Goal: Task Accomplishment & Management: Complete application form

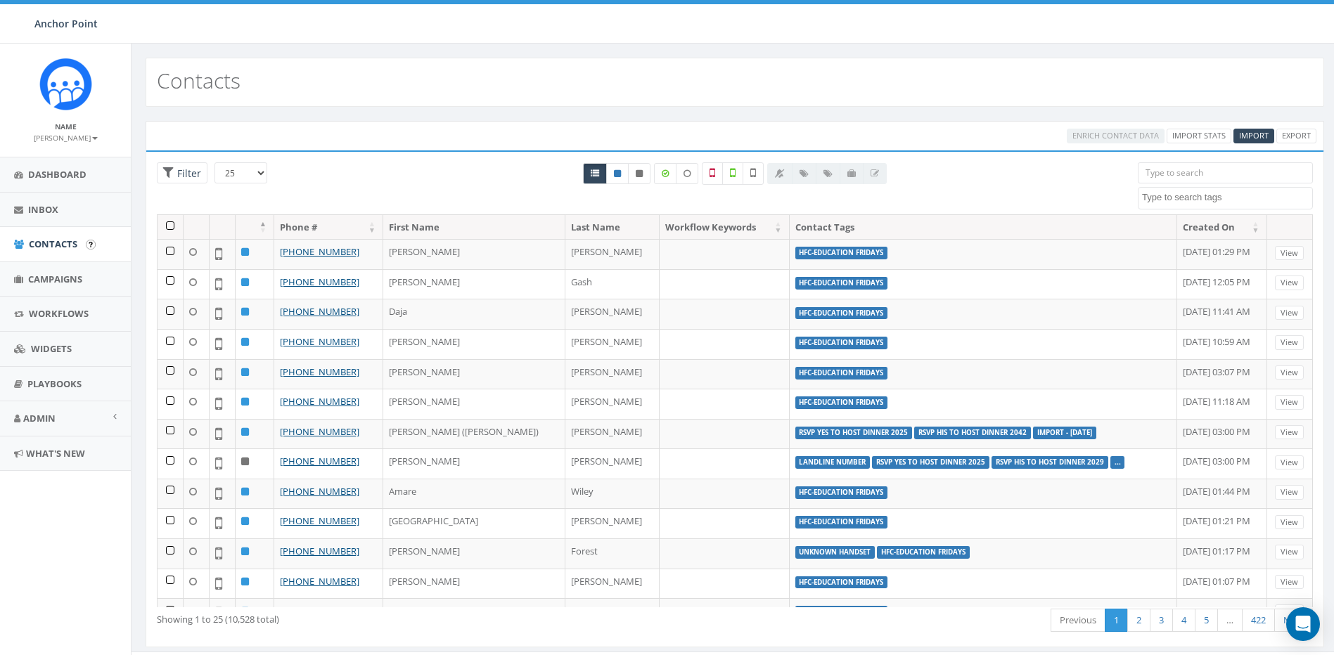
select select
click at [63, 279] on span "Campaigns" at bounding box center [55, 279] width 54 height 13
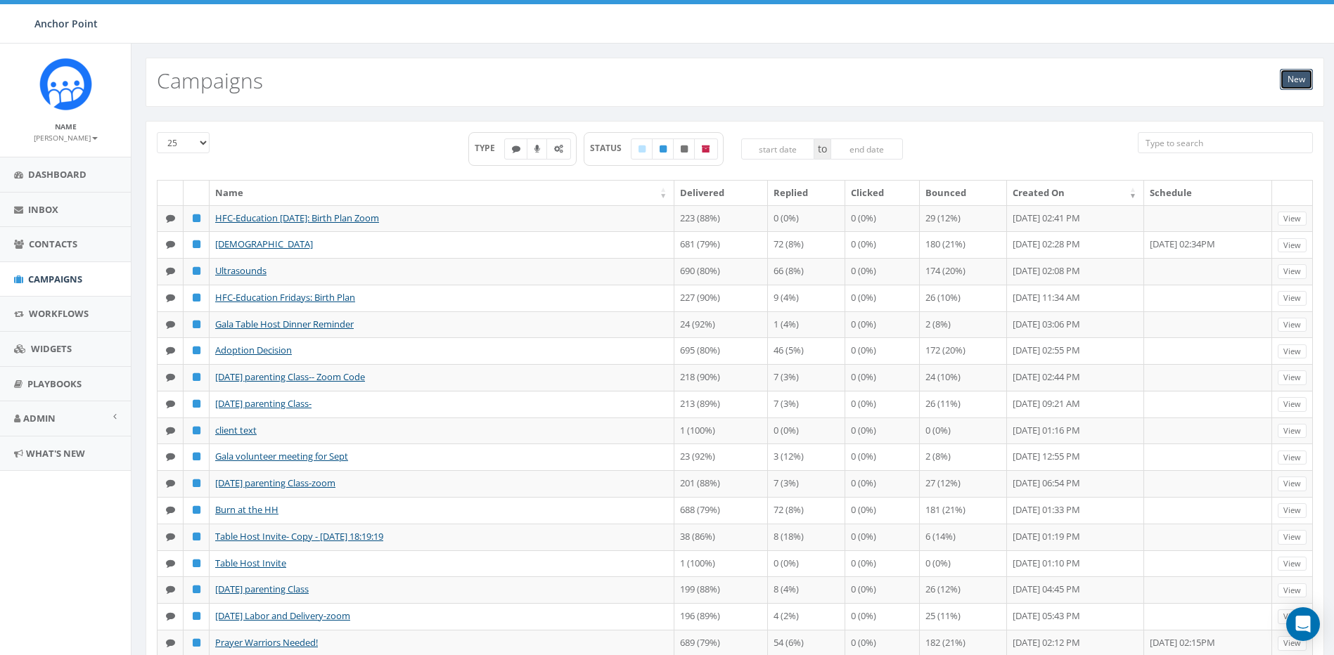
click at [1295, 77] on link "New" at bounding box center [1296, 79] width 33 height 21
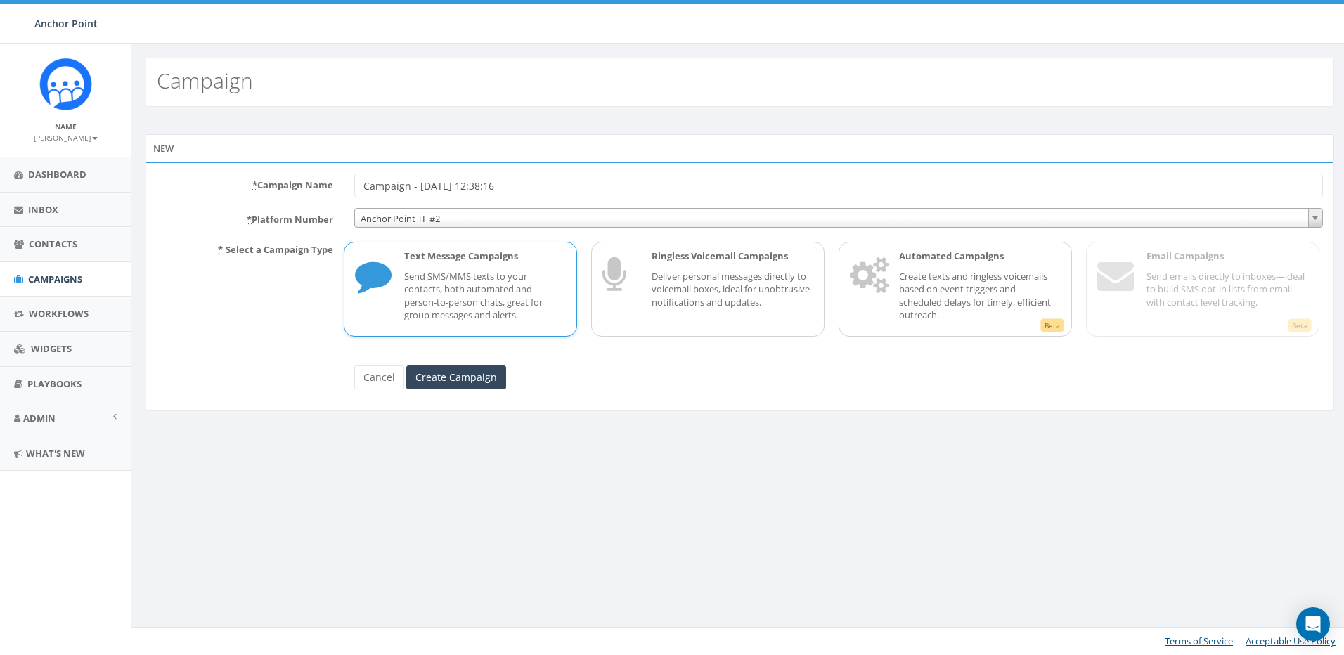
drag, startPoint x: 555, startPoint y: 189, endPoint x: 255, endPoint y: 144, distance: 303.6
click at [255, 144] on div "New * Campaign Name Campaign - [DATE] 12:38:16 * Platform Number Anchor Point T…" at bounding box center [740, 272] width 1189 height 277
type input "HFC- Toddler Time"
click at [432, 217] on span "Anchor Point TF #2" at bounding box center [838, 219] width 967 height 20
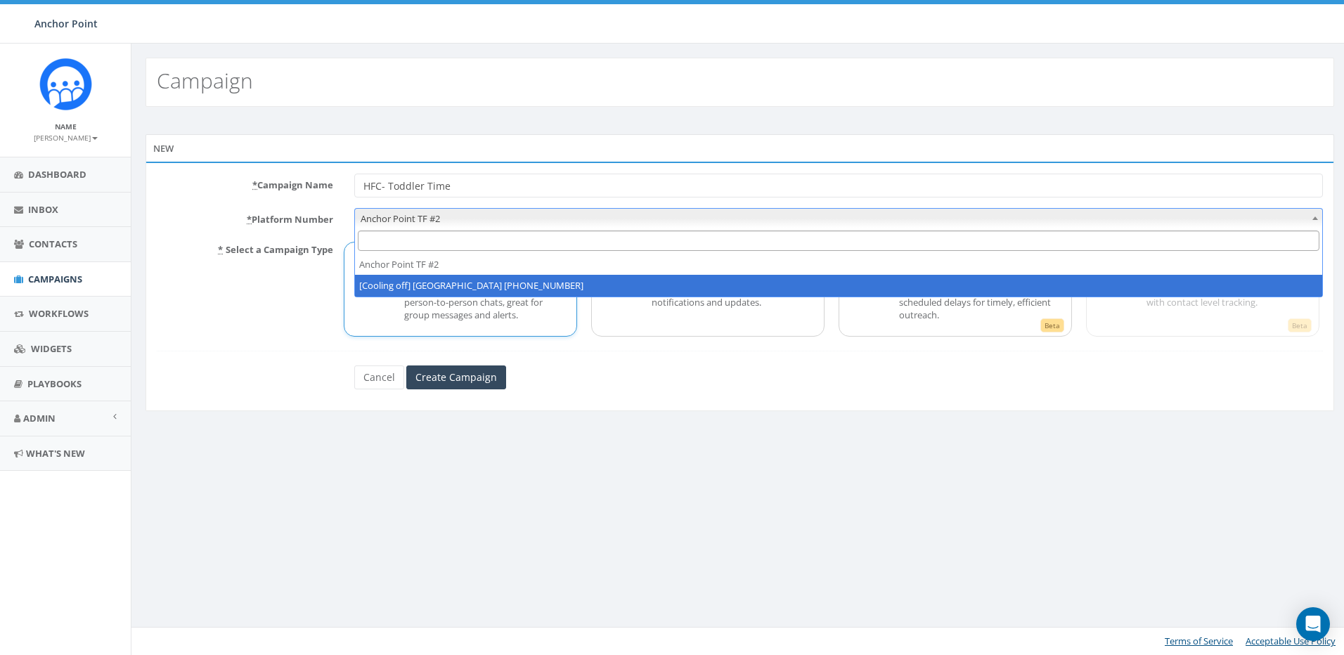
select select "2317893"
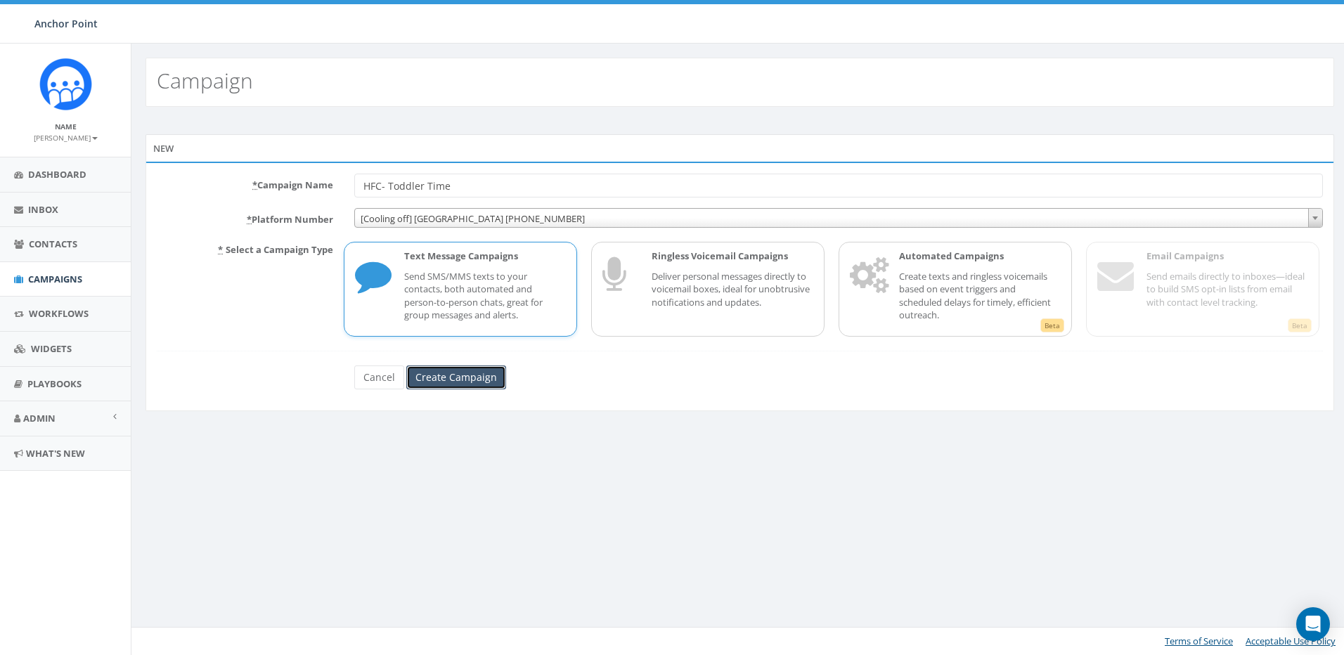
click at [452, 373] on input "Create Campaign" at bounding box center [456, 378] width 100 height 24
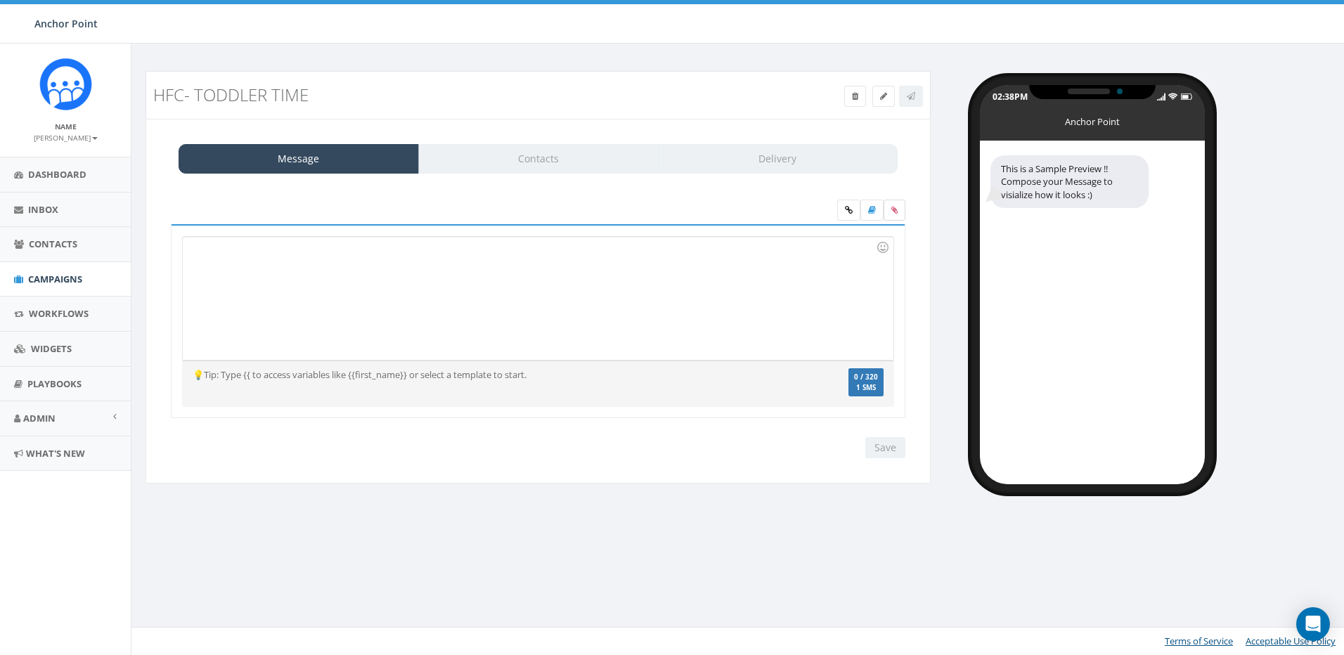
click at [895, 207] on label at bounding box center [895, 210] width 22 height 21
click at [0, 0] on input "file" at bounding box center [0, 0] width 0 height 0
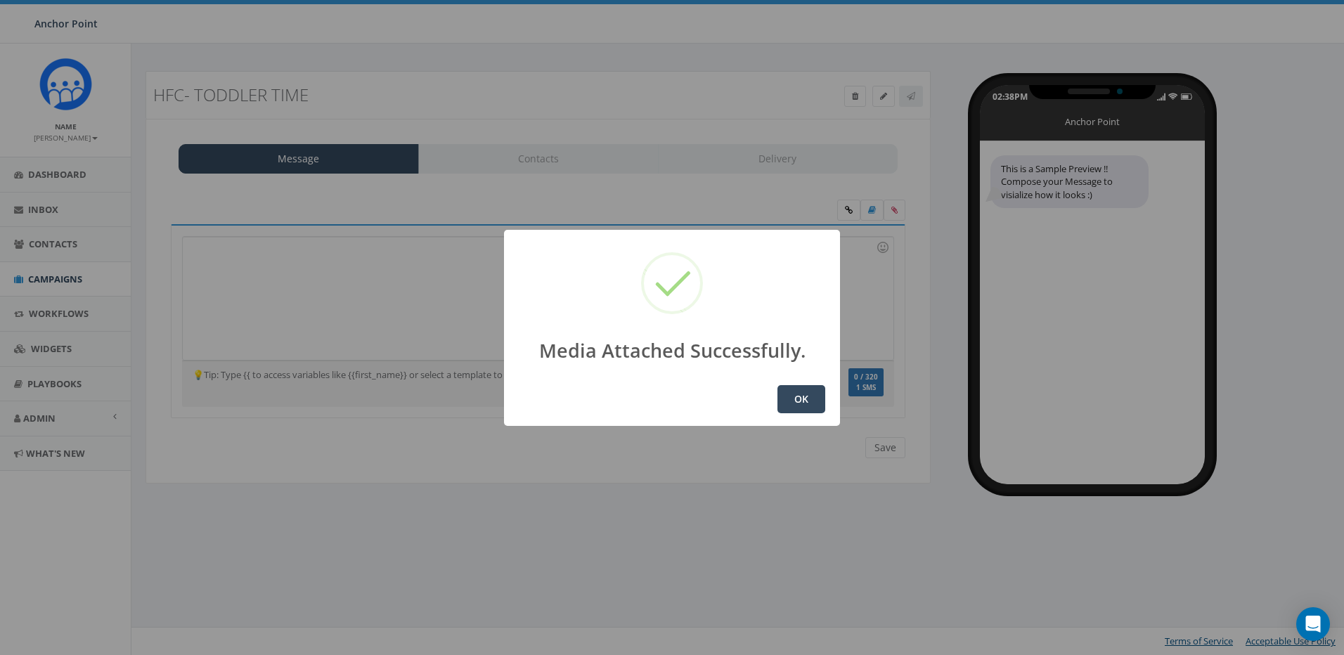
click at [789, 399] on button "OK" at bounding box center [802, 399] width 48 height 28
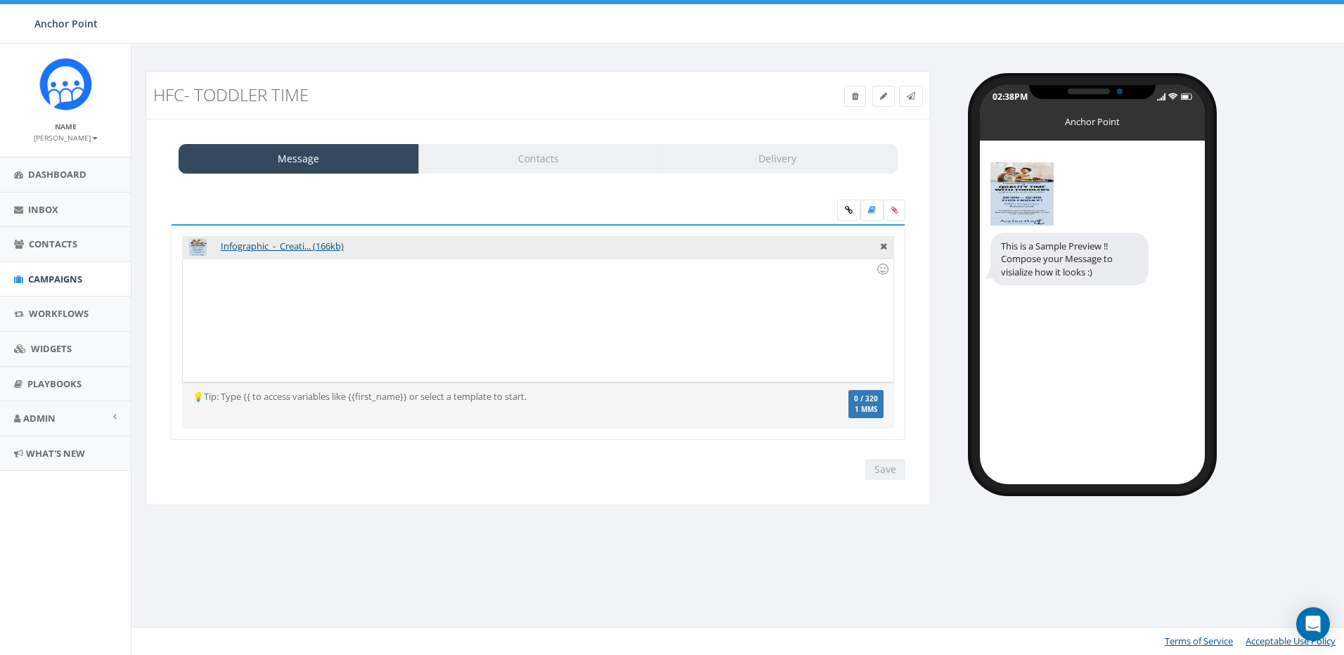
click at [237, 290] on div at bounding box center [538, 320] width 710 height 123
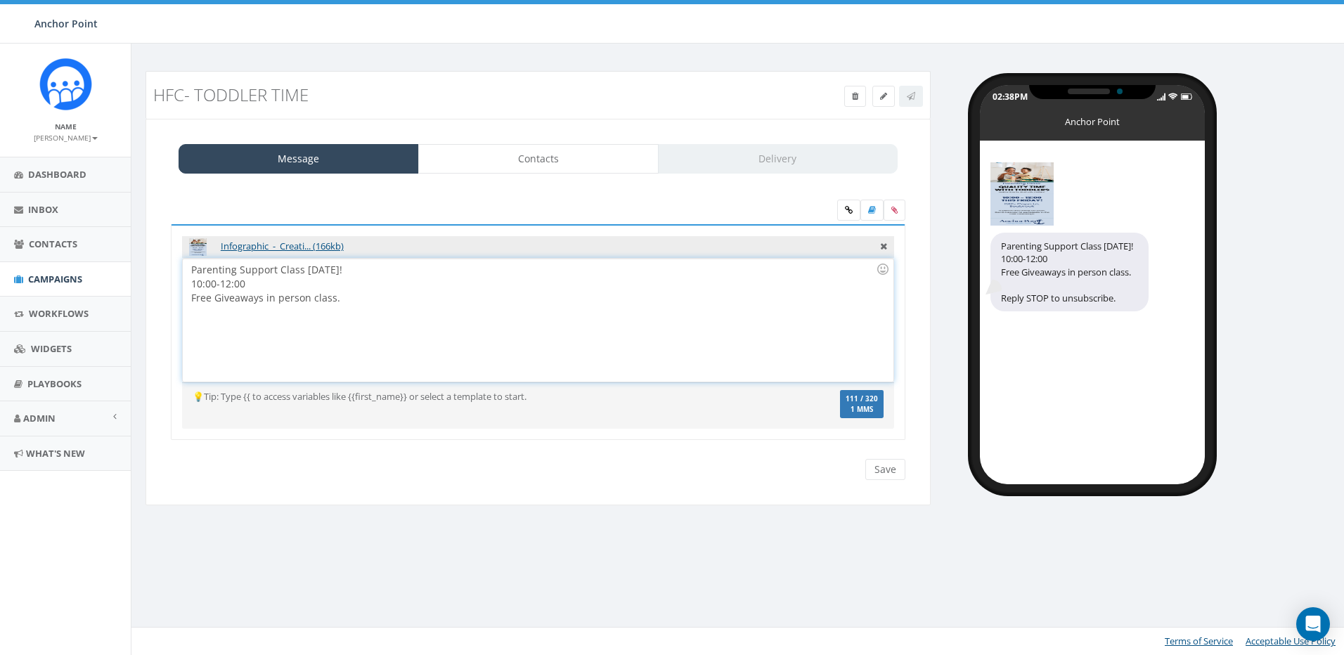
click at [264, 292] on div "Free Giveaways in person class." at bounding box center [533, 298] width 685 height 14
click at [340, 295] on div "Free Giveaways at person class." at bounding box center [533, 298] width 685 height 14
drag, startPoint x: 215, startPoint y: 288, endPoint x: 235, endPoint y: 279, distance: 21.4
click at [215, 288] on div "10:00-12:00" at bounding box center [533, 284] width 685 height 14
click at [468, 249] on div "Infographic_-_Creati... (166kb)" at bounding box center [538, 247] width 712 height 22
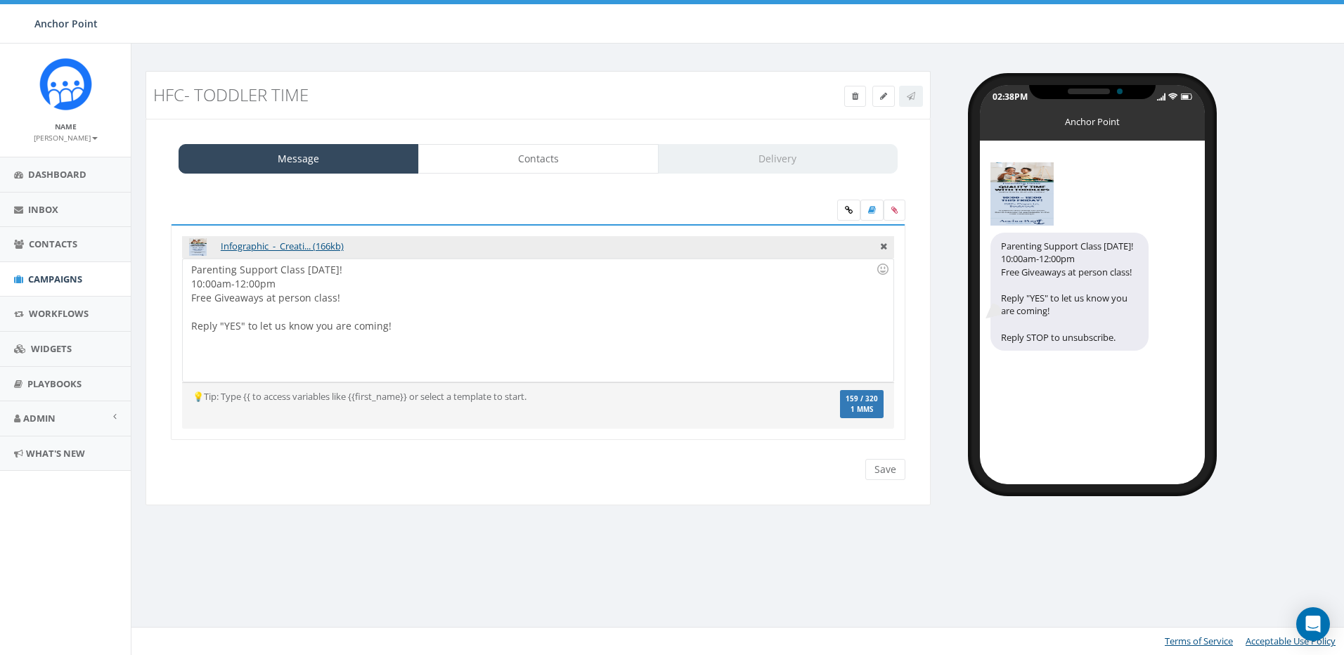
click at [313, 288] on div "Parenting Support Class THIS FRIDAY! 10:00am-12:00pm Free Giveaways at person c…" at bounding box center [538, 320] width 710 height 123
click at [388, 268] on div "Parenting Support Class THIS FRIDAY! 10:00am-12:00pm Free Giveaways at person c…" at bounding box center [538, 320] width 710 height 123
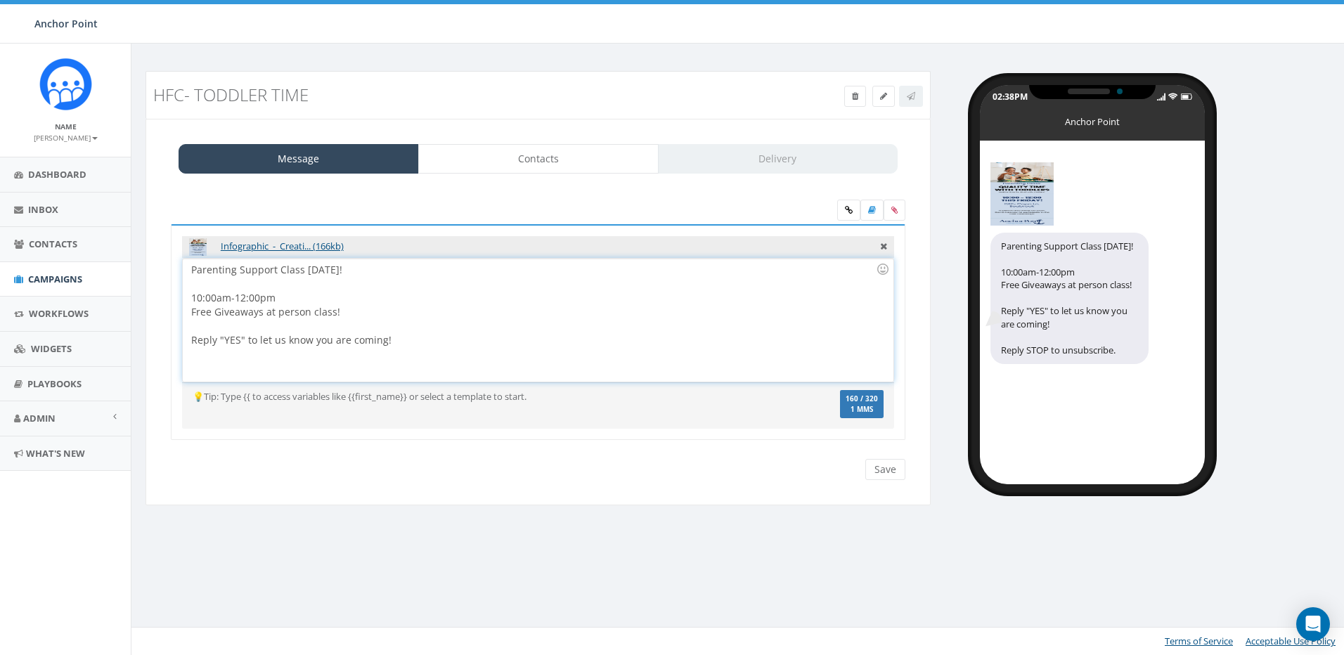
click at [304, 299] on div "10:00am-12:00pm Free Giveaways at person class! Reply "YES" to let us know you …" at bounding box center [533, 312] width 685 height 70
click at [573, 164] on link "Contacts" at bounding box center [538, 159] width 240 height 30
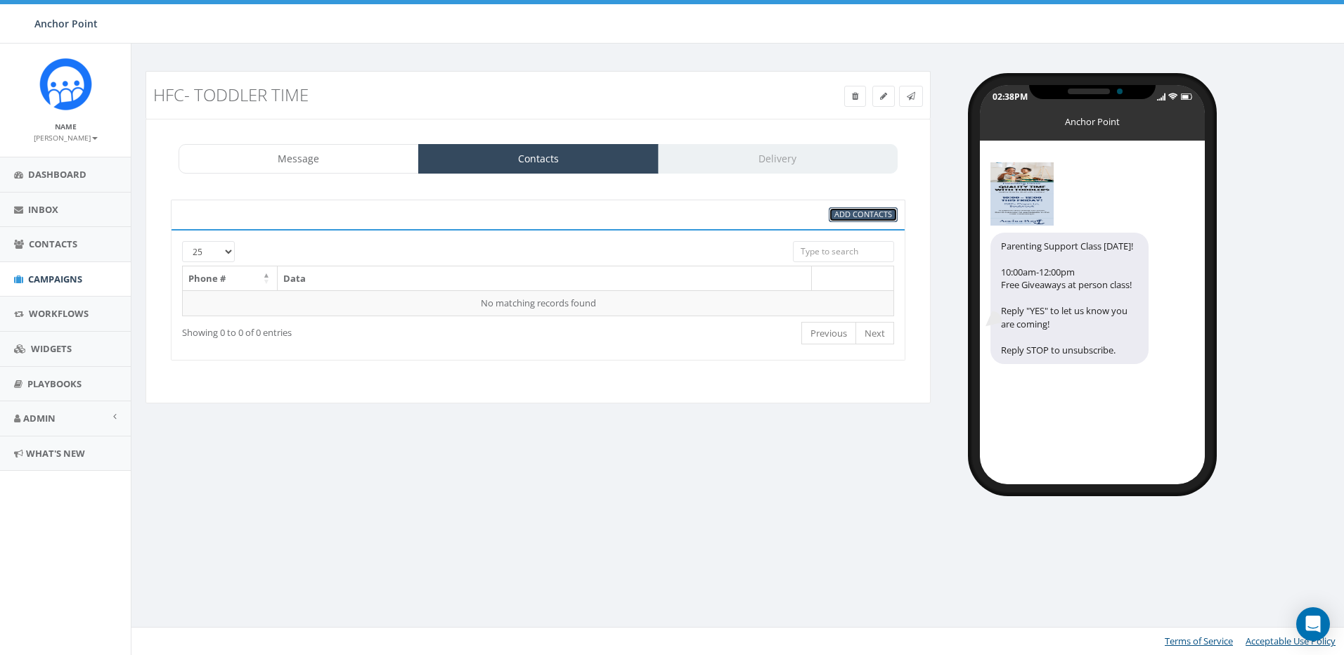
click at [862, 215] on span "Add Contacts" at bounding box center [864, 214] width 58 height 11
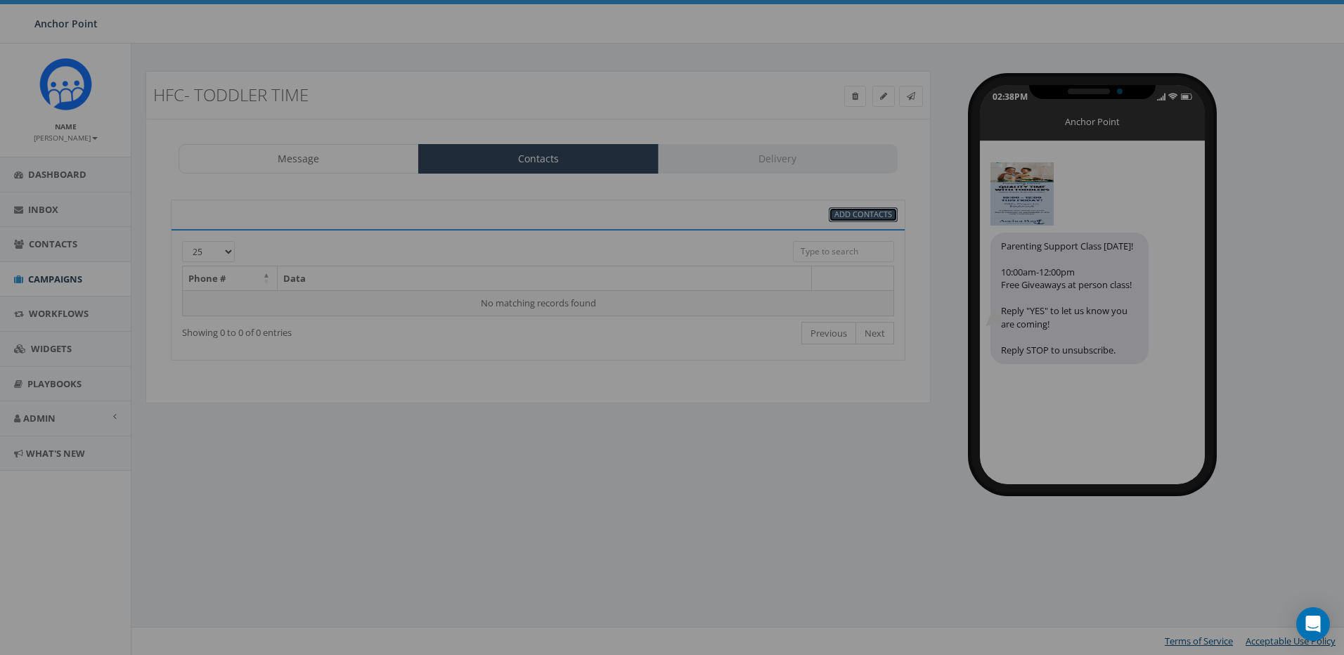
select select
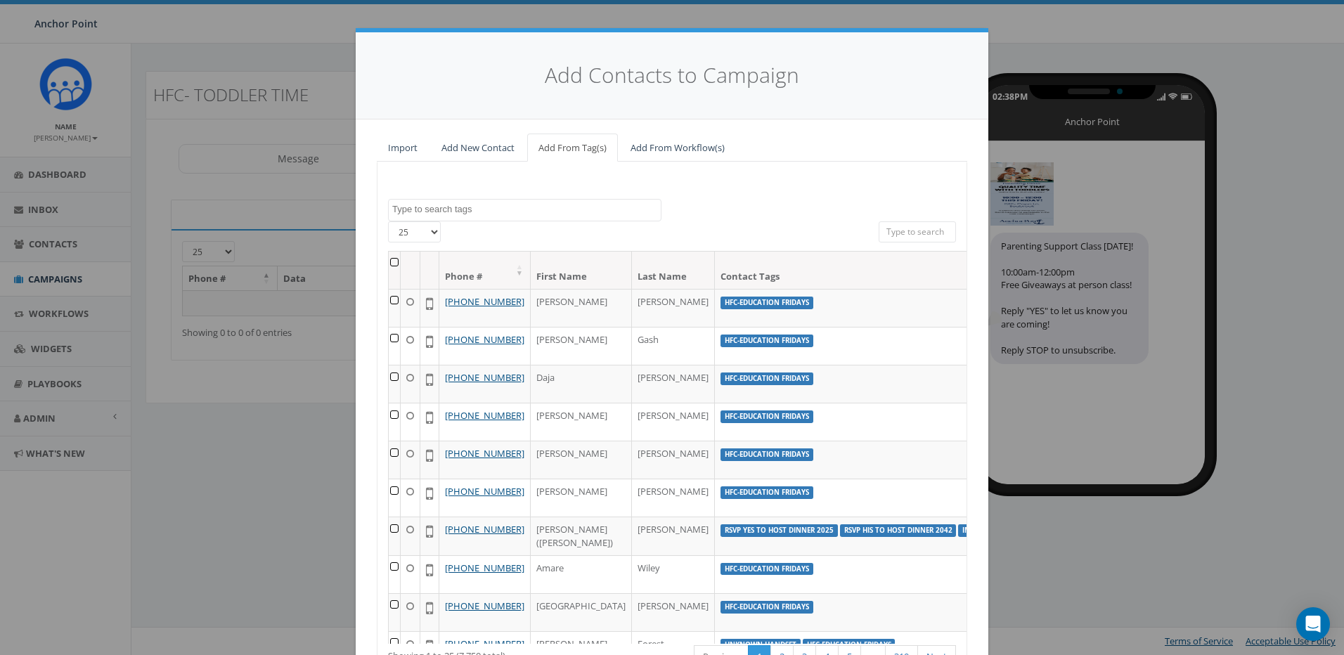
click at [451, 208] on textarea "Search" at bounding box center [526, 209] width 269 height 13
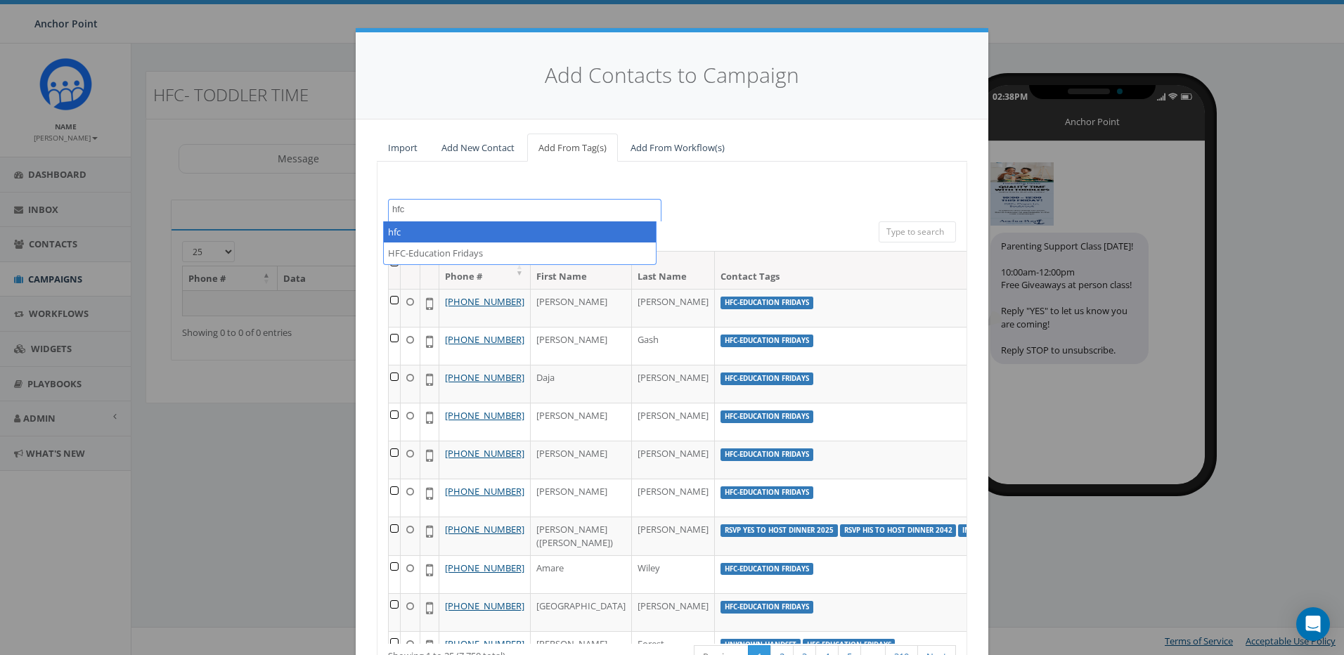
type textarea "hfc"
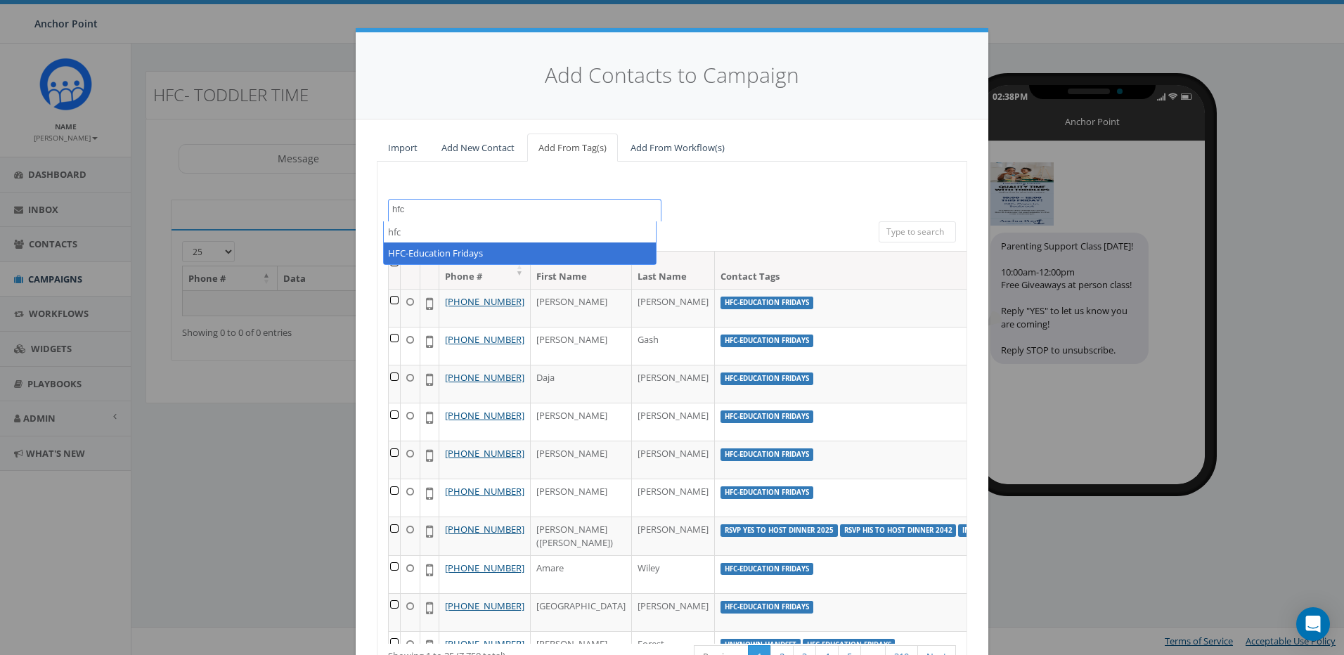
select select "HFC-Education Fridays"
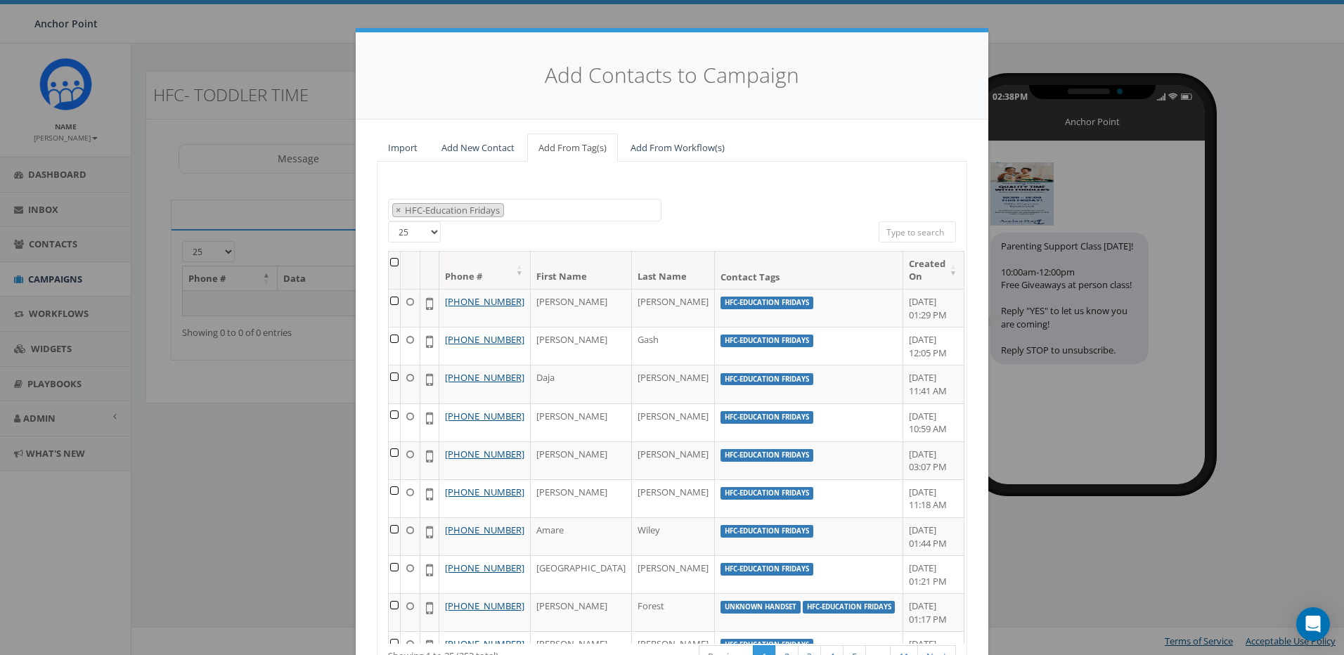
click at [424, 226] on select "25 50 100" at bounding box center [414, 231] width 53 height 21
select select "100"
click at [388, 221] on select "25 50 100" at bounding box center [414, 231] width 53 height 21
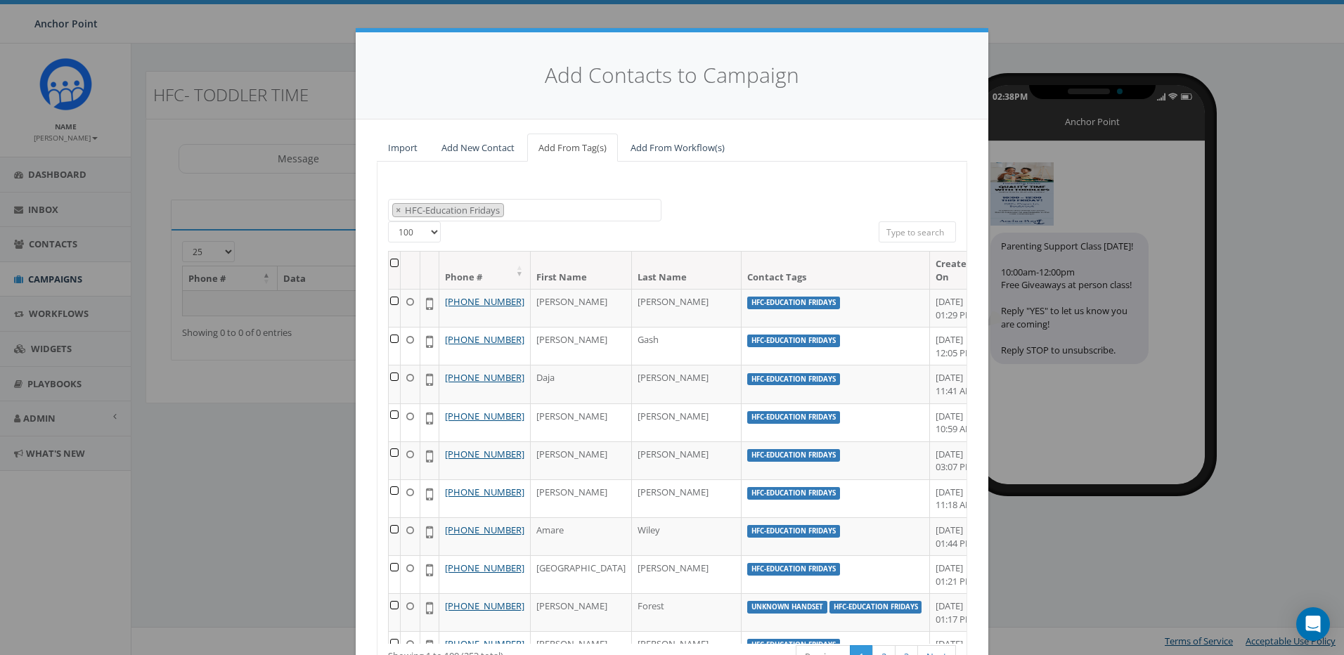
click at [396, 262] on th at bounding box center [395, 270] width 12 height 37
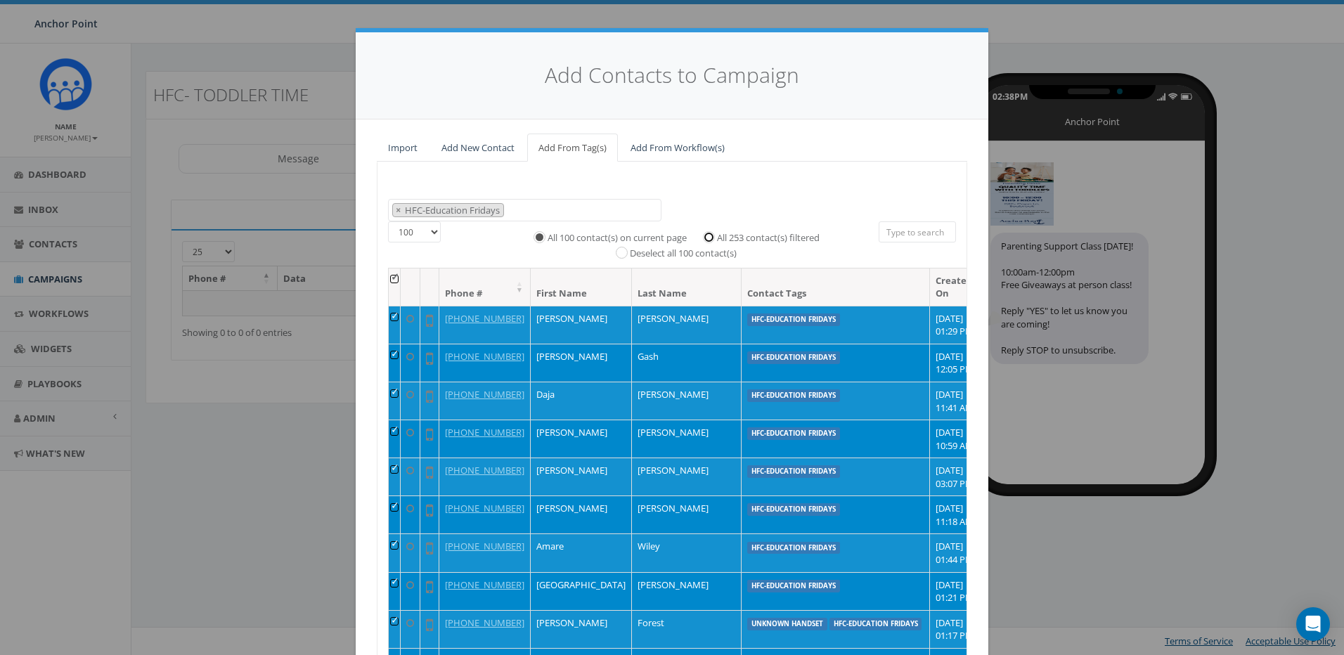
click at [708, 236] on input "All 253 contact(s) filtered" at bounding box center [712, 235] width 9 height 9
radio input "true"
click at [798, 184] on div "0613 Donor Dinner 2024/09/12 2024 gala 2025/09/05 2025 Gala Table Host 2025 Gal…" at bounding box center [672, 443] width 591 height 563
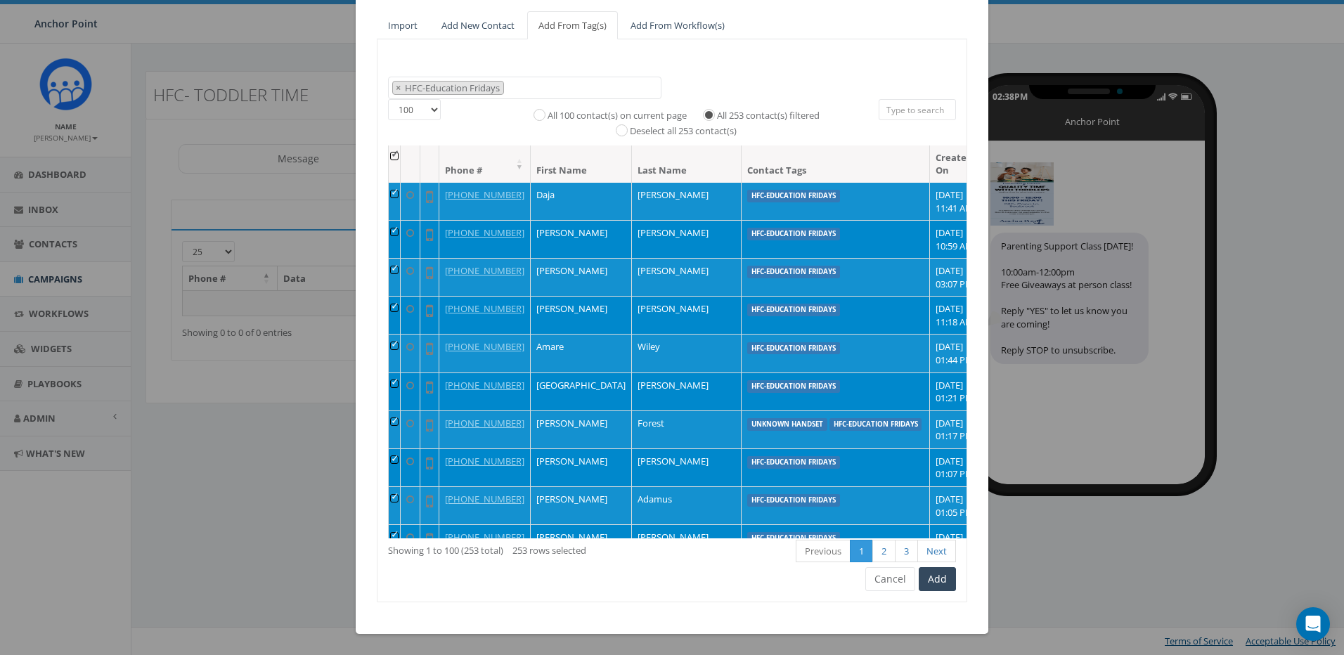
scroll to position [211, 0]
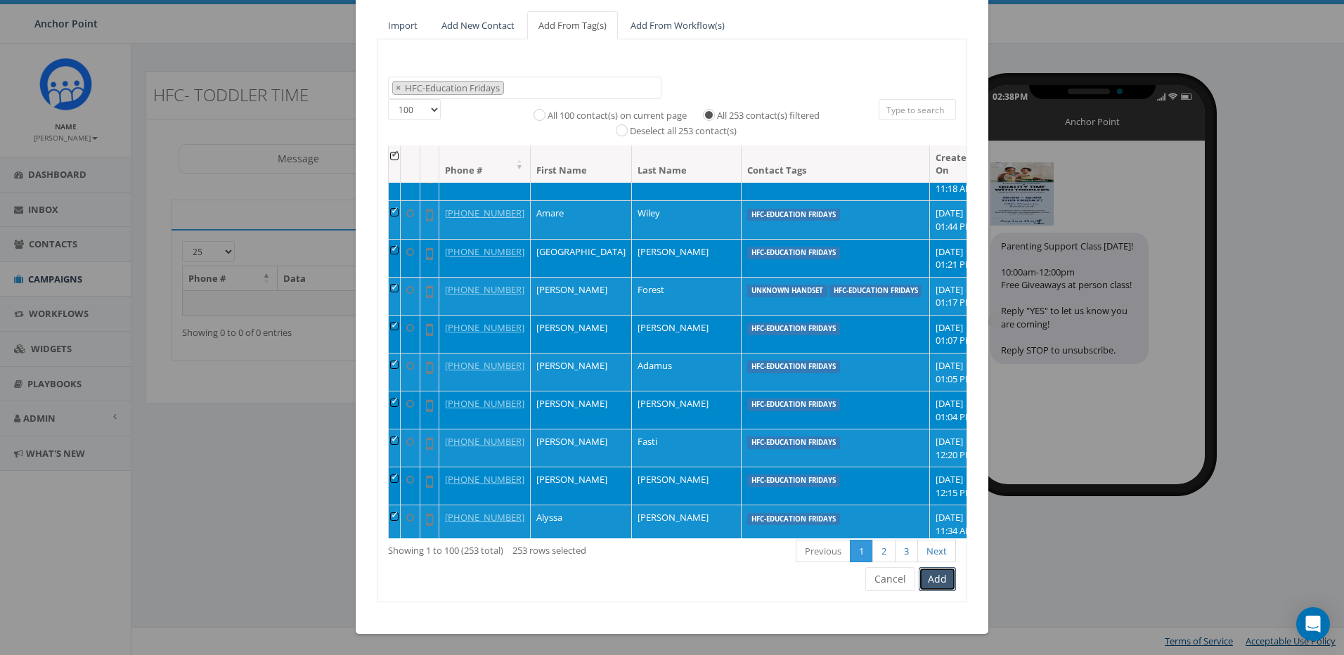
click at [939, 578] on button "Add" at bounding box center [937, 579] width 37 height 24
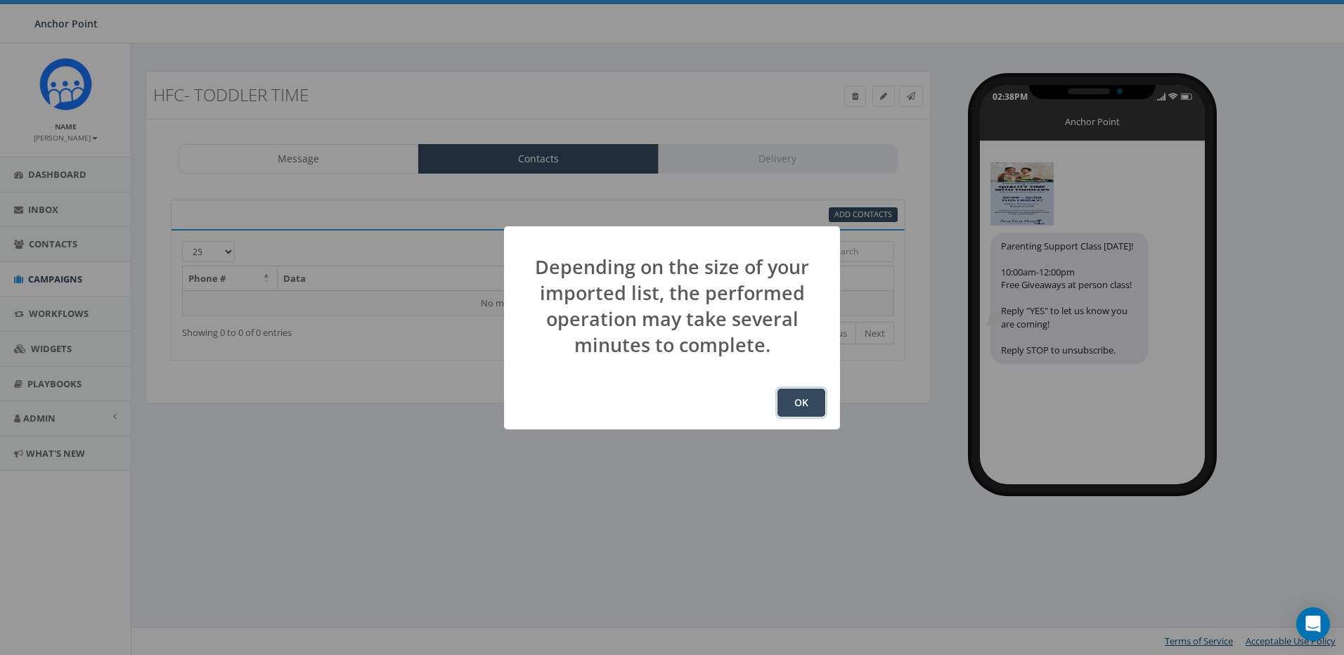
click at [807, 403] on button "OK" at bounding box center [802, 403] width 48 height 28
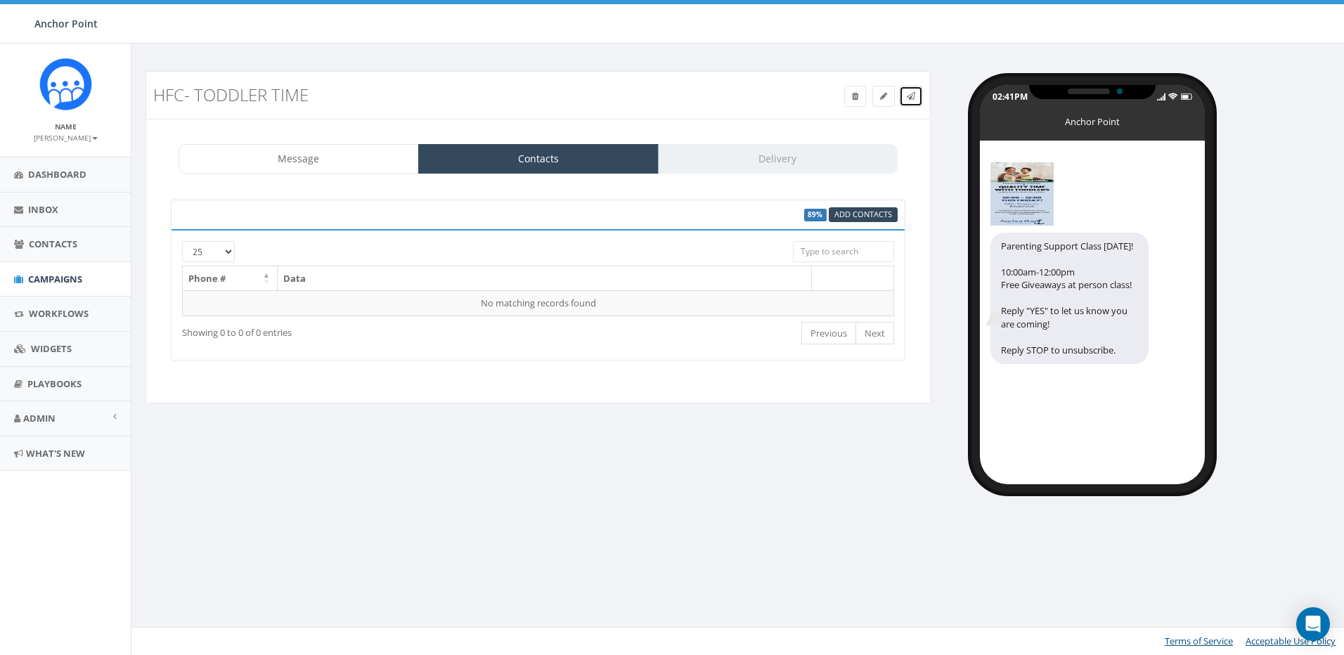
click at [912, 94] on icon at bounding box center [911, 96] width 8 height 8
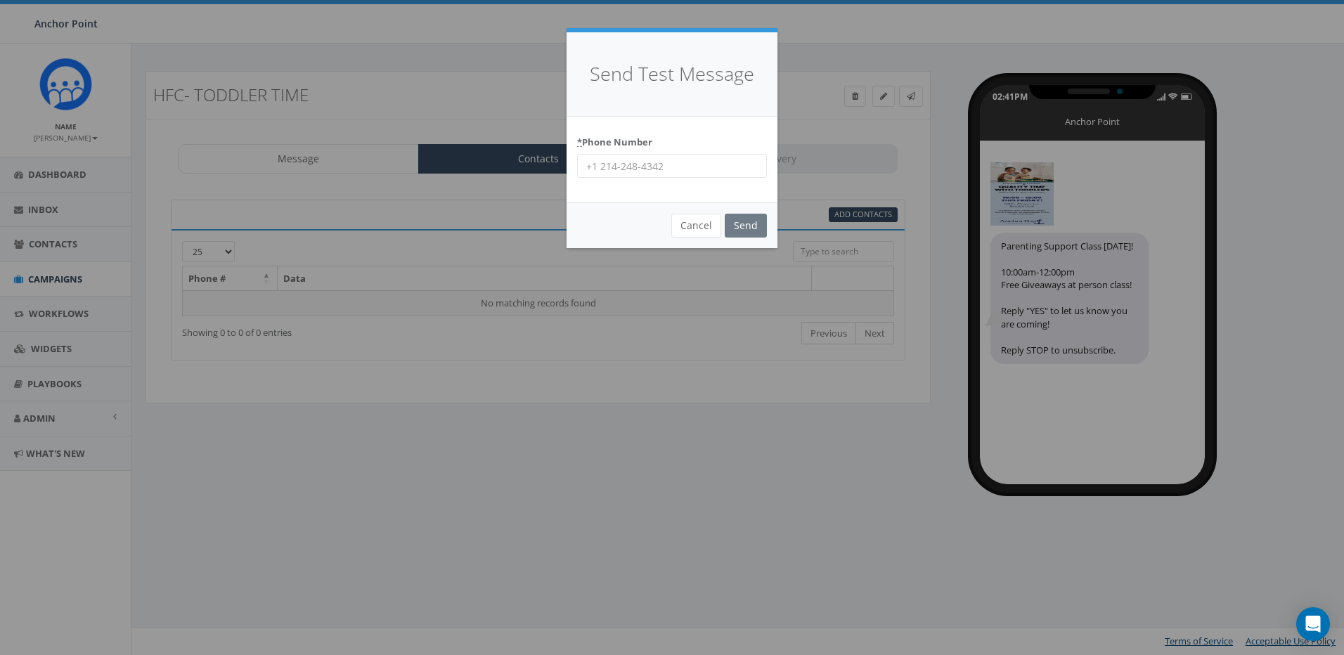
click at [603, 160] on input "* Phone Number" at bounding box center [672, 166] width 190 height 24
type input "970-443-0507"
click at [725, 214] on input "Send" at bounding box center [746, 226] width 42 height 24
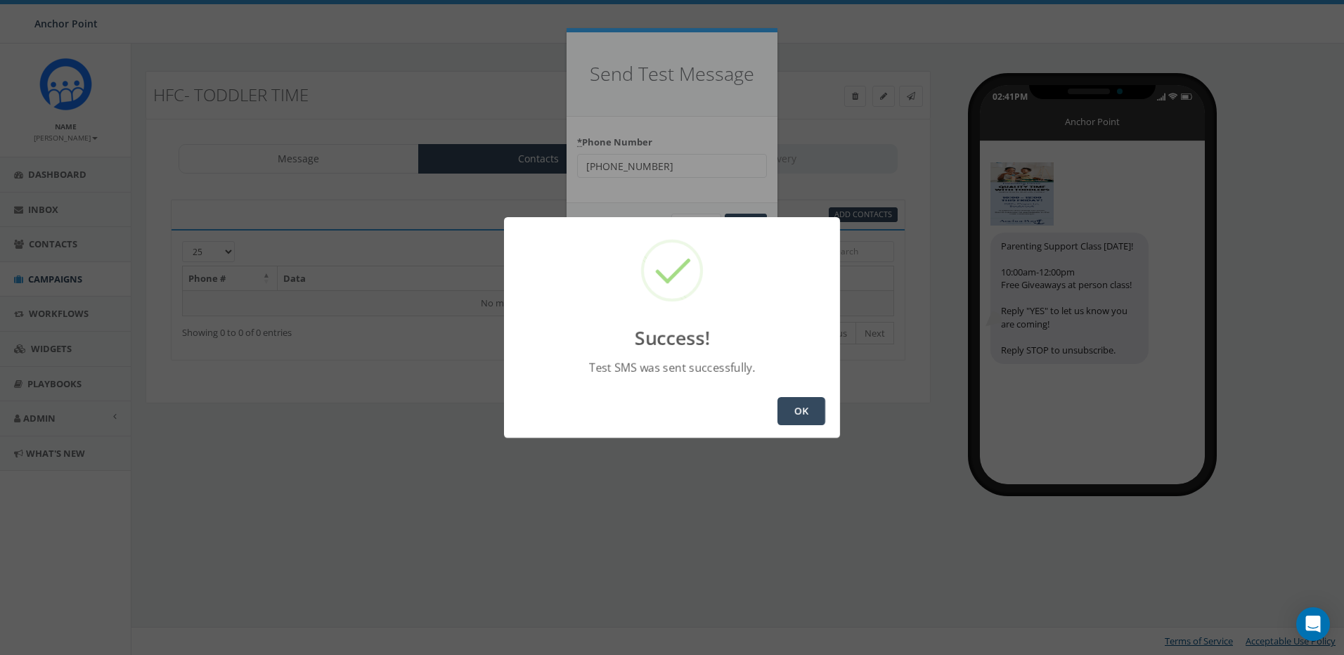
click at [792, 406] on button "OK" at bounding box center [802, 411] width 48 height 28
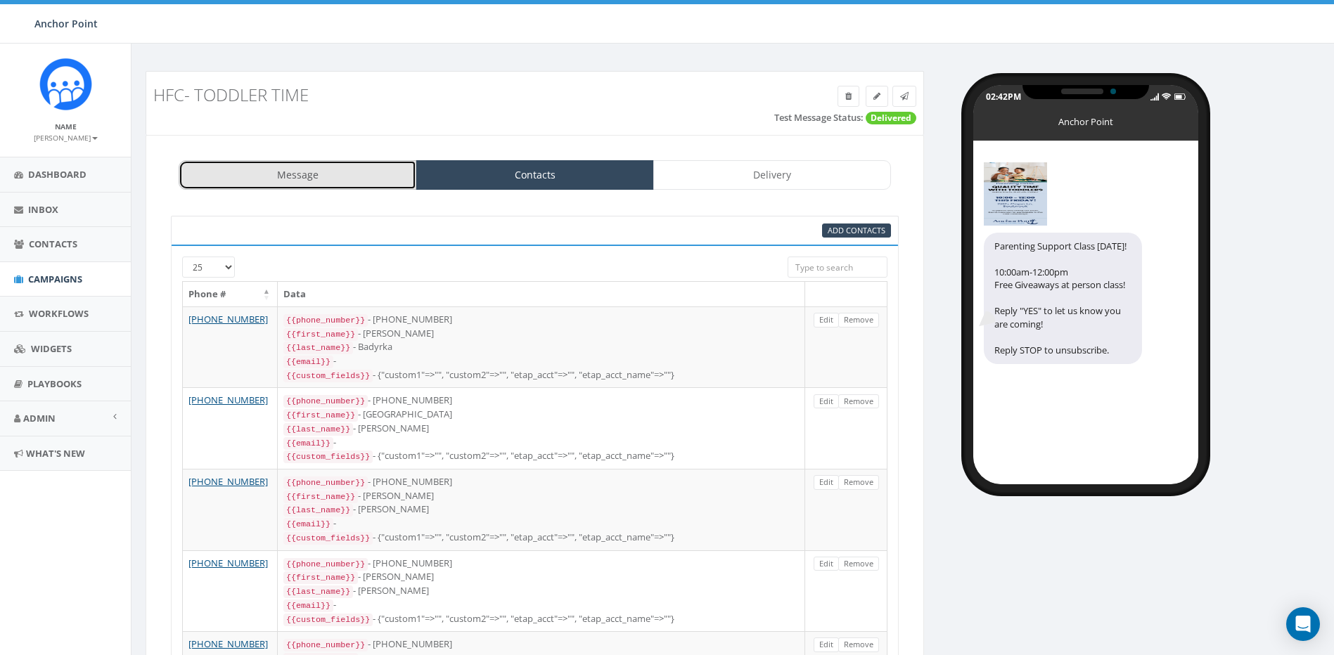
click at [316, 174] on link "Message" at bounding box center [298, 175] width 238 height 30
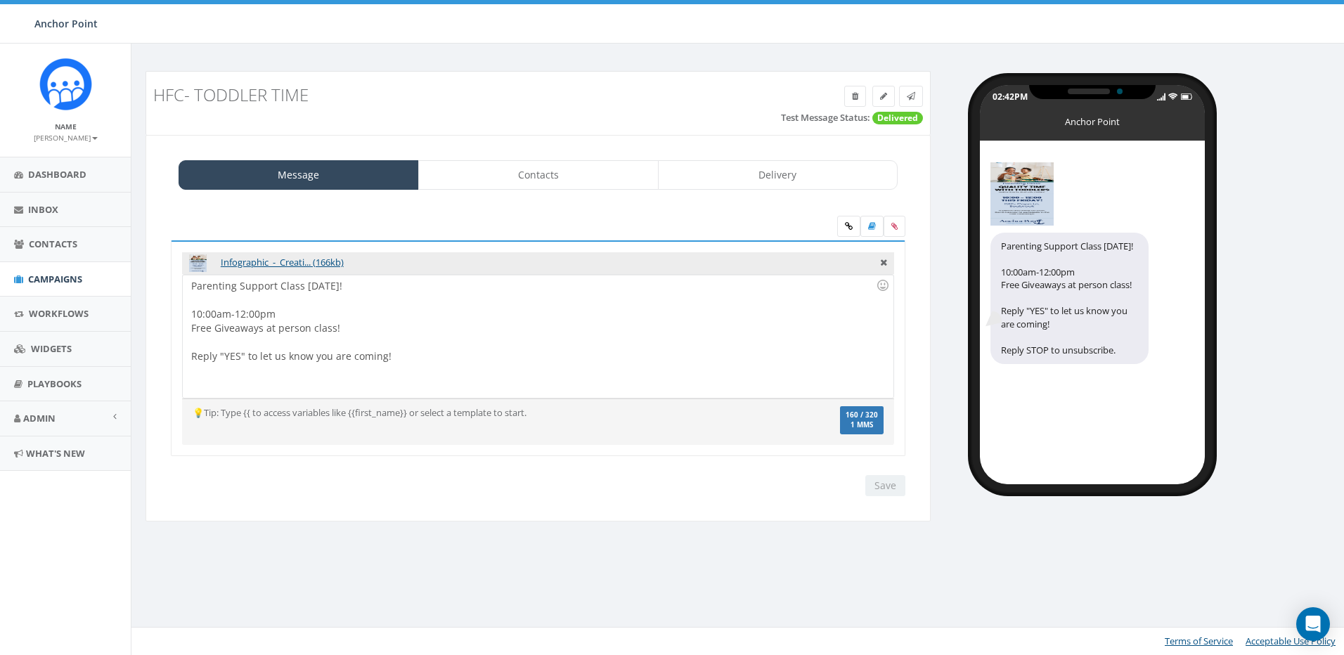
click at [277, 326] on div "Parenting Support Class THIS FRIDAY! 10:00am-12:00pm Free Giveaways at person c…" at bounding box center [538, 336] width 710 height 123
drag, startPoint x: 333, startPoint y: 329, endPoint x: 265, endPoint y: 328, distance: 68.2
click at [265, 328] on div "Parenting Support Class THIS FRIDAY! 10:00am-12:00pm Free Giveaways in person c…" at bounding box center [538, 336] width 710 height 123
click at [430, 359] on div "Parenting Support Class THIS FRIDAY! 10:00am-12:00pm Free Giveaways during inpe…" at bounding box center [538, 336] width 710 height 123
click at [304, 327] on div "Parenting Support Class THIS FRIDAY! 10:00am-12:00pm Free Giveaways during inpe…" at bounding box center [538, 336] width 710 height 123
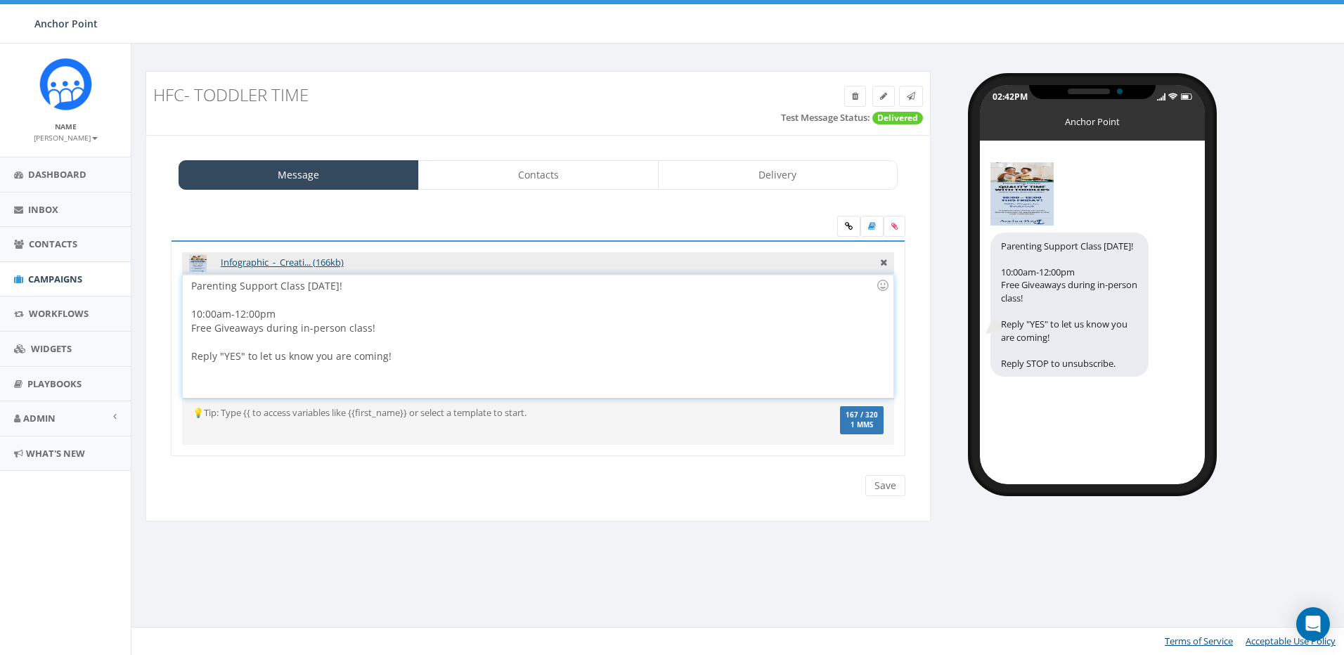
click at [548, 308] on div "Parenting Support Class THIS FRIDAY! 10:00am-12:00pm Free Giveaways during in-p…" at bounding box center [538, 336] width 710 height 123
click at [343, 386] on div "Parenting Support Class THIS FRIDAY! 10:00am-12:00pm Free Giveaways during in-p…" at bounding box center [538, 336] width 710 height 123
click at [439, 366] on div "Parenting Support Class THIS FRIDAY! 10:00am-12:00pm Free Giveaways during in-p…" at bounding box center [538, 336] width 710 height 123
click at [212, 302] on div at bounding box center [533, 300] width 685 height 14
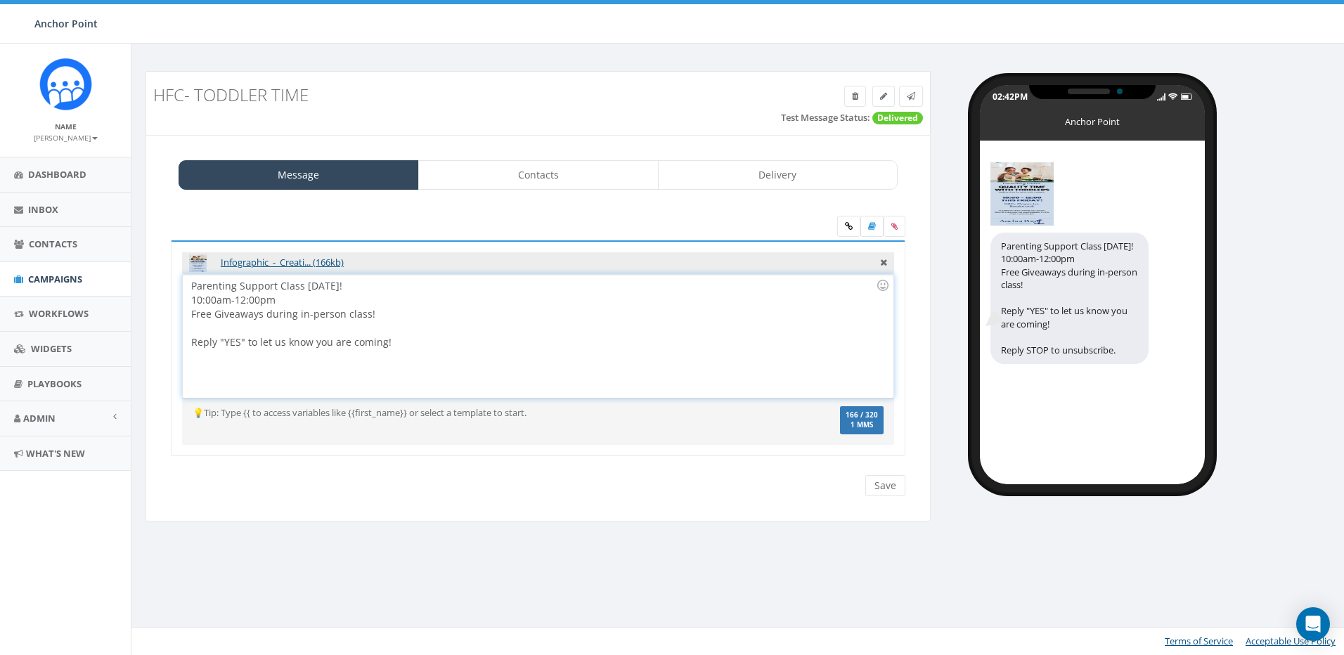
click at [212, 368] on div "Parenting Support Class THIS FRIDAY! 10:00am-12:00pm Free Giveaways during in-p…" at bounding box center [538, 336] width 710 height 123
click at [417, 342] on div "Parenting Support Class THIS FRIDAY! 10:00am-12:00pm Free Giveaways during in-p…" at bounding box center [538, 336] width 710 height 123
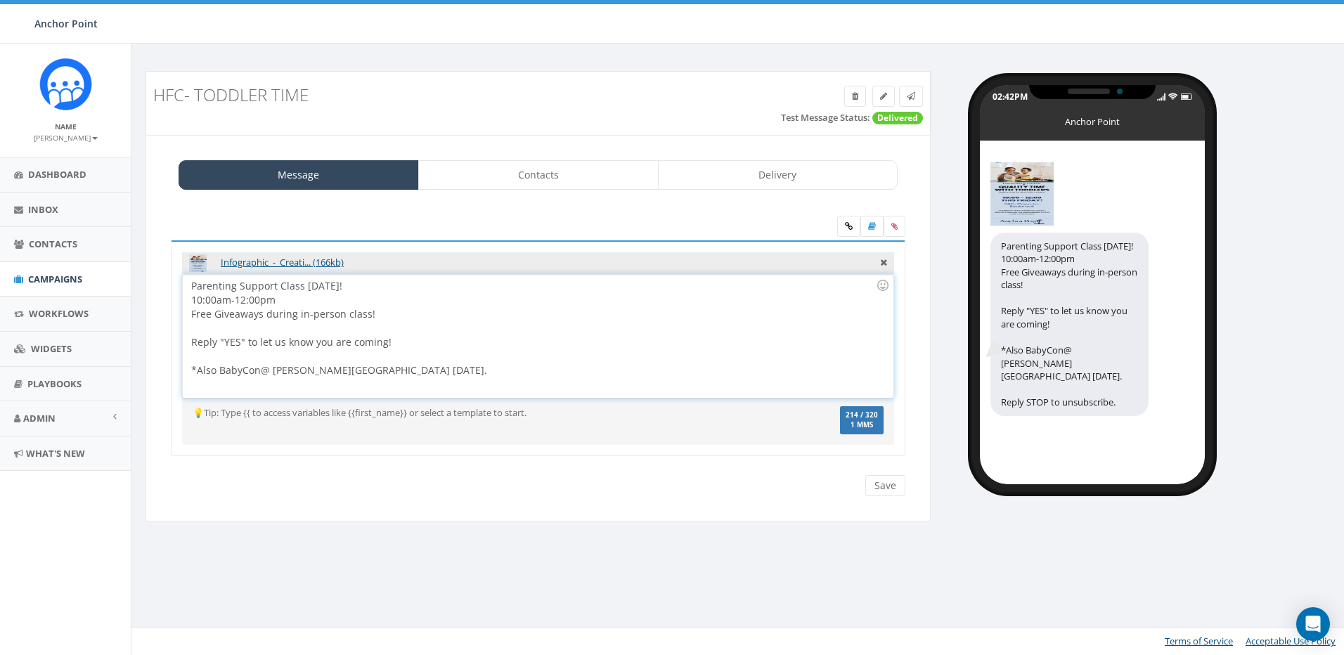
drag, startPoint x: 218, startPoint y: 372, endPoint x: 232, endPoint y: 371, distance: 14.1
click at [219, 372] on div "*Also BabyCon@ Helen Hall Library on Saturday." at bounding box center [533, 370] width 685 height 14
click at [399, 373] on div "*BabyCon@ Helen Hall Library on Saturday." at bounding box center [533, 370] width 685 height 14
click at [196, 374] on div "*BabyCon@ Helen Hall Library on Saturday 10:30-1pm" at bounding box center [533, 370] width 685 height 14
drag, startPoint x: 270, startPoint y: 369, endPoint x: 536, endPoint y: 367, distance: 266.5
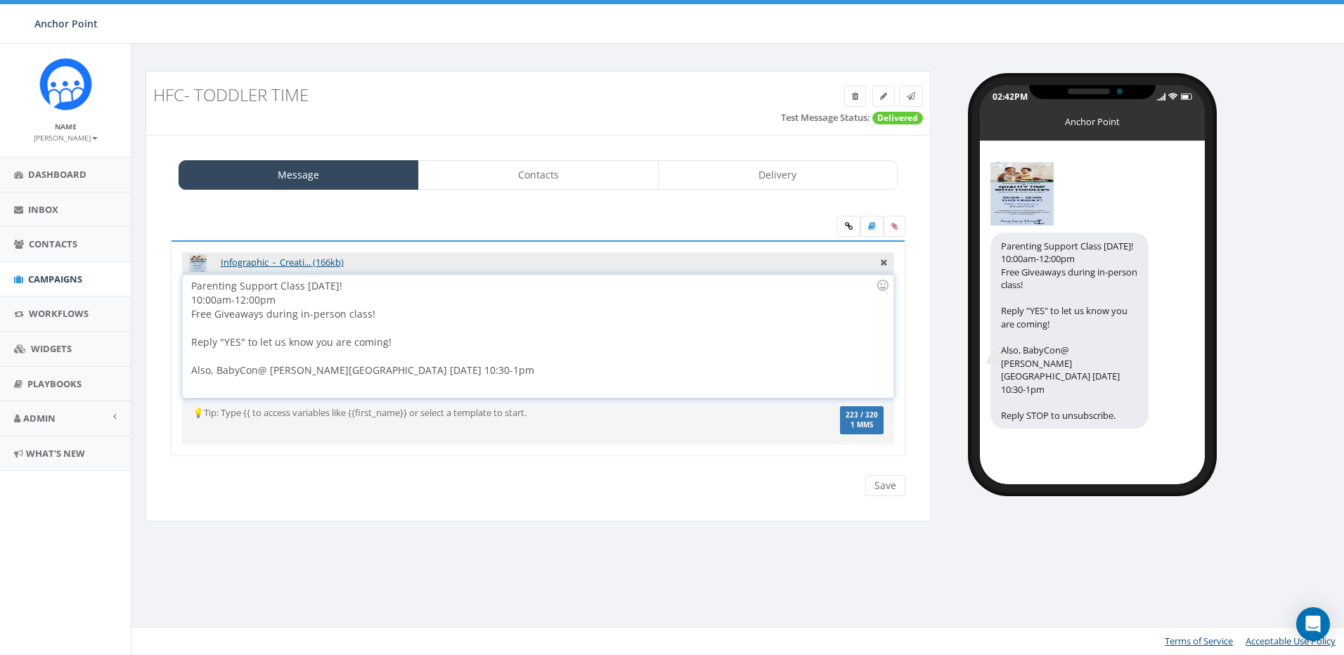
click at [271, 369] on div "Also, BabyCon@ Helen Hall Library on Saturday 10:30-1pm" at bounding box center [533, 370] width 685 height 14
click at [365, 368] on div "Also, BabyCon@ Helen Hall Library on Saturday 10:30-1pm" at bounding box center [533, 370] width 685 height 14
click at [527, 356] on div at bounding box center [533, 356] width 685 height 14
click at [268, 372] on div "Also, BabyCon@ Helen Hall Library this Saturday 10:30-1pm" at bounding box center [533, 370] width 685 height 14
click at [220, 358] on div at bounding box center [533, 356] width 685 height 14
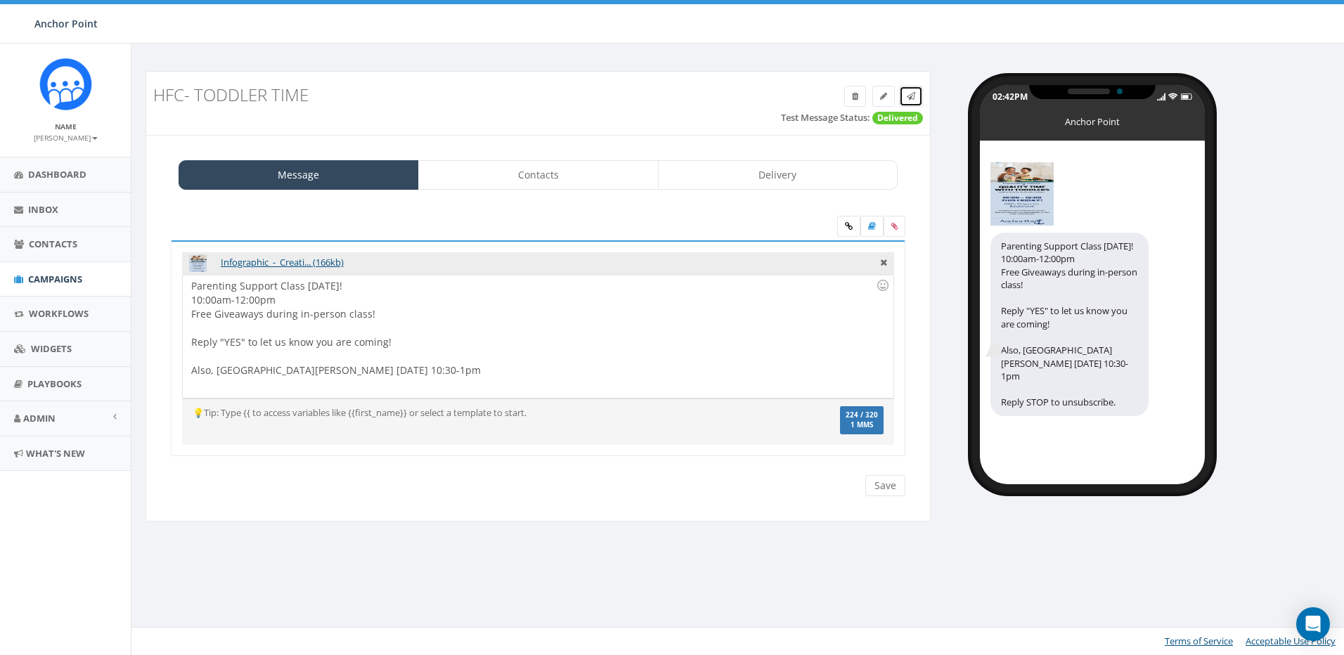
click at [912, 94] on icon at bounding box center [911, 96] width 8 height 8
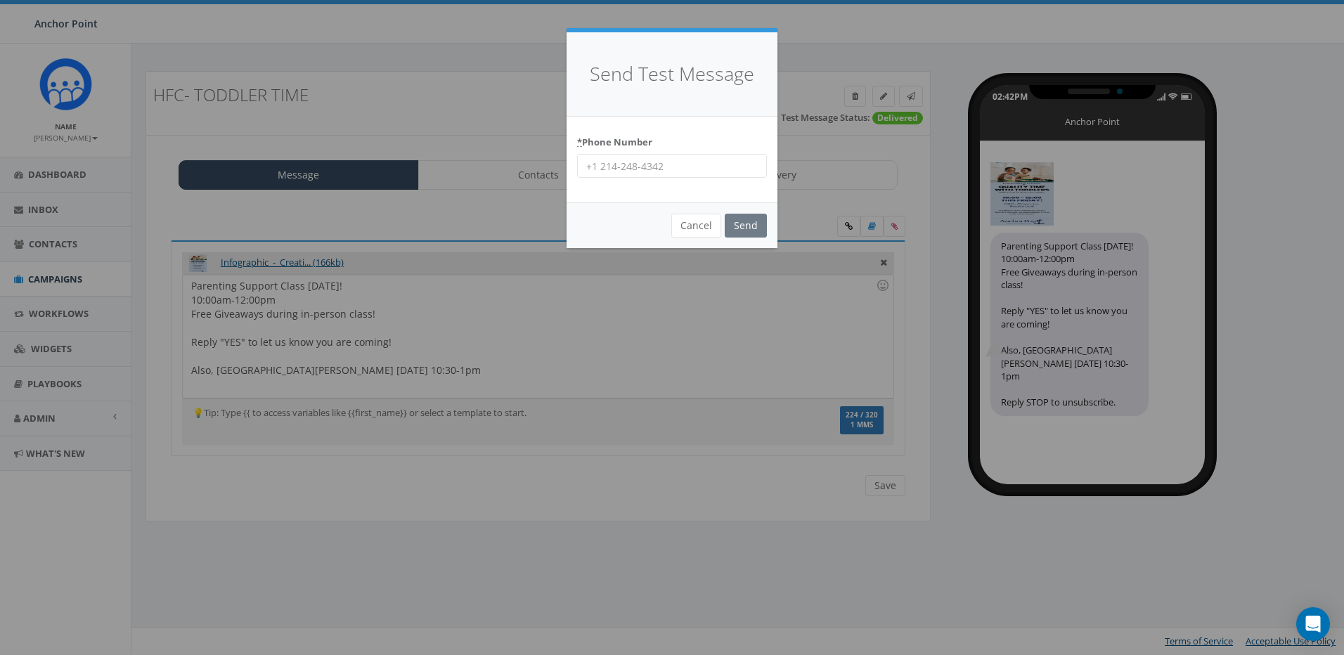
click at [750, 161] on input "* Phone Number" at bounding box center [672, 166] width 190 height 24
click at [747, 221] on input "Send" at bounding box center [746, 226] width 42 height 24
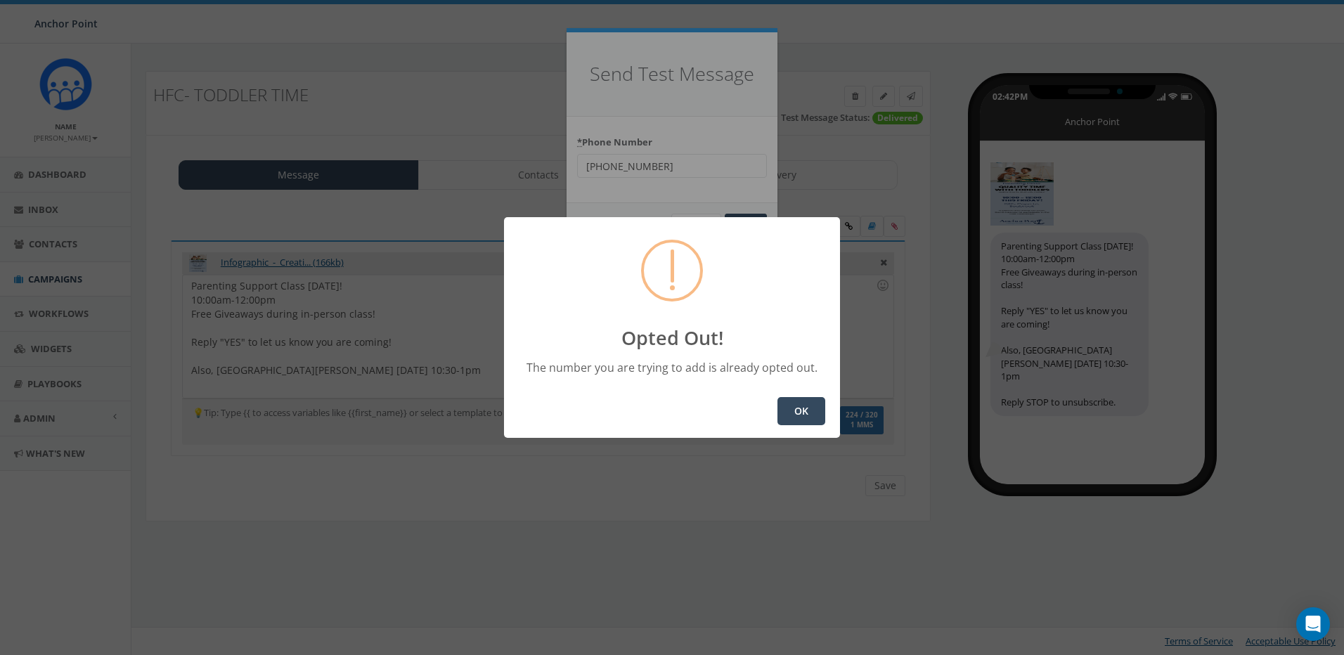
click at [804, 420] on button "OK" at bounding box center [802, 411] width 48 height 28
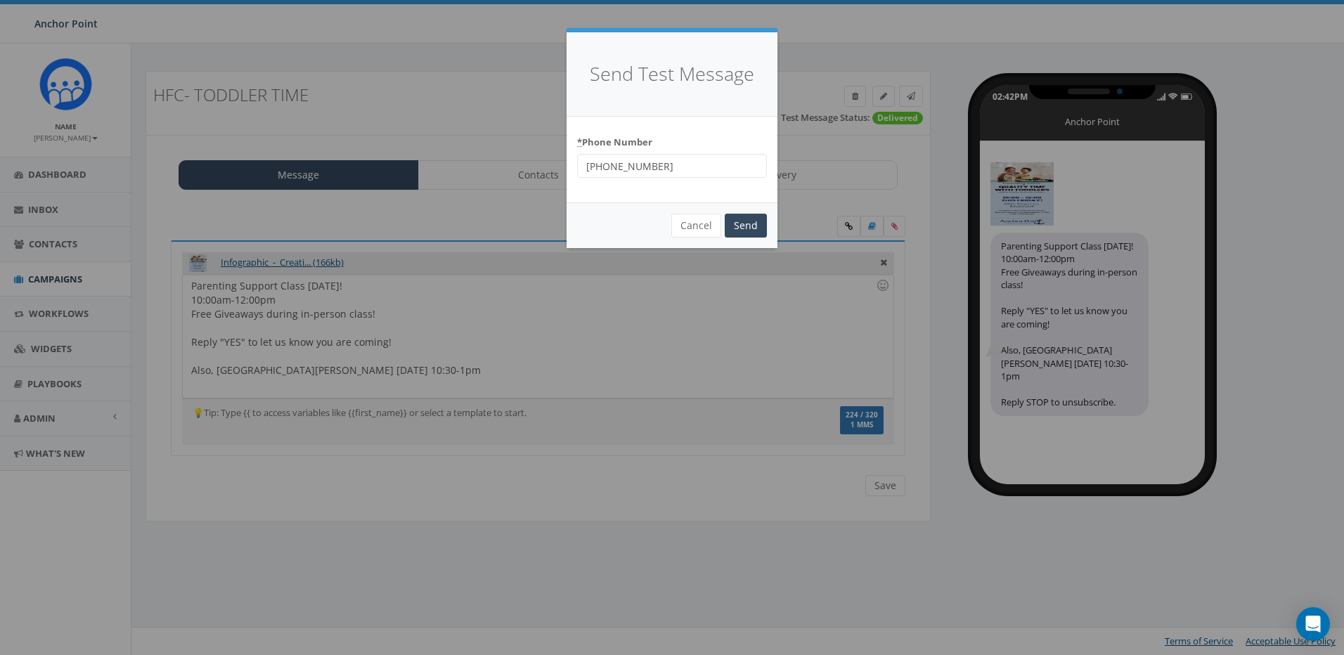
drag, startPoint x: 673, startPoint y: 167, endPoint x: 146, endPoint y: 142, distance: 527.2
click at [146, 142] on div "Send Test Message * Phone Number 346-427-8416 Cancel Send Loading..." at bounding box center [672, 327] width 1344 height 655
type input "[PHONE_NUMBER]"
click at [749, 225] on input "Send" at bounding box center [746, 226] width 42 height 24
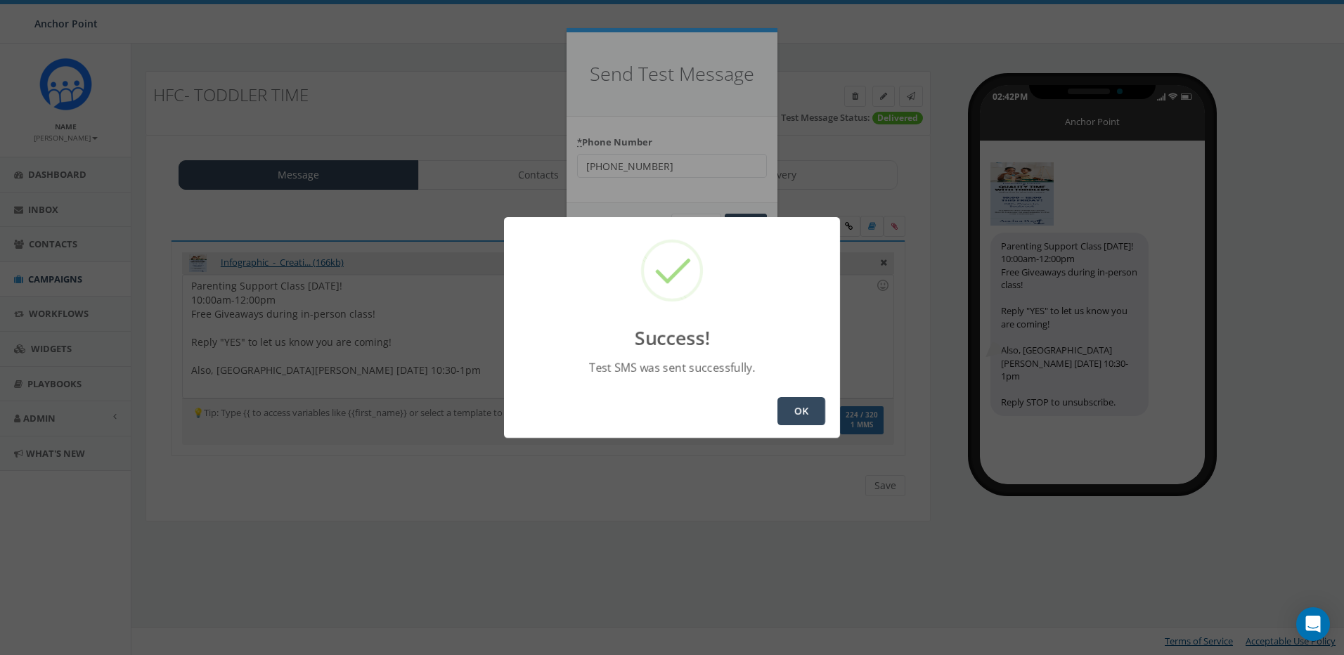
click at [798, 409] on button "OK" at bounding box center [802, 411] width 48 height 28
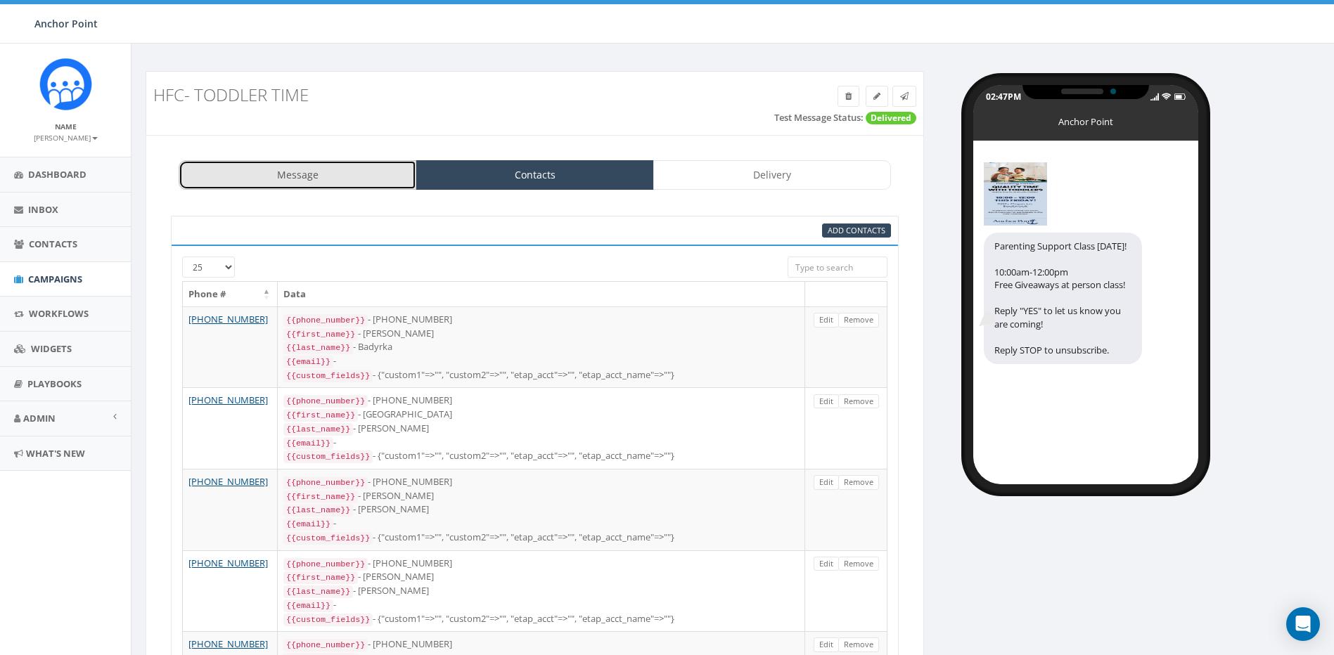
click at [302, 176] on link "Message" at bounding box center [298, 175] width 238 height 30
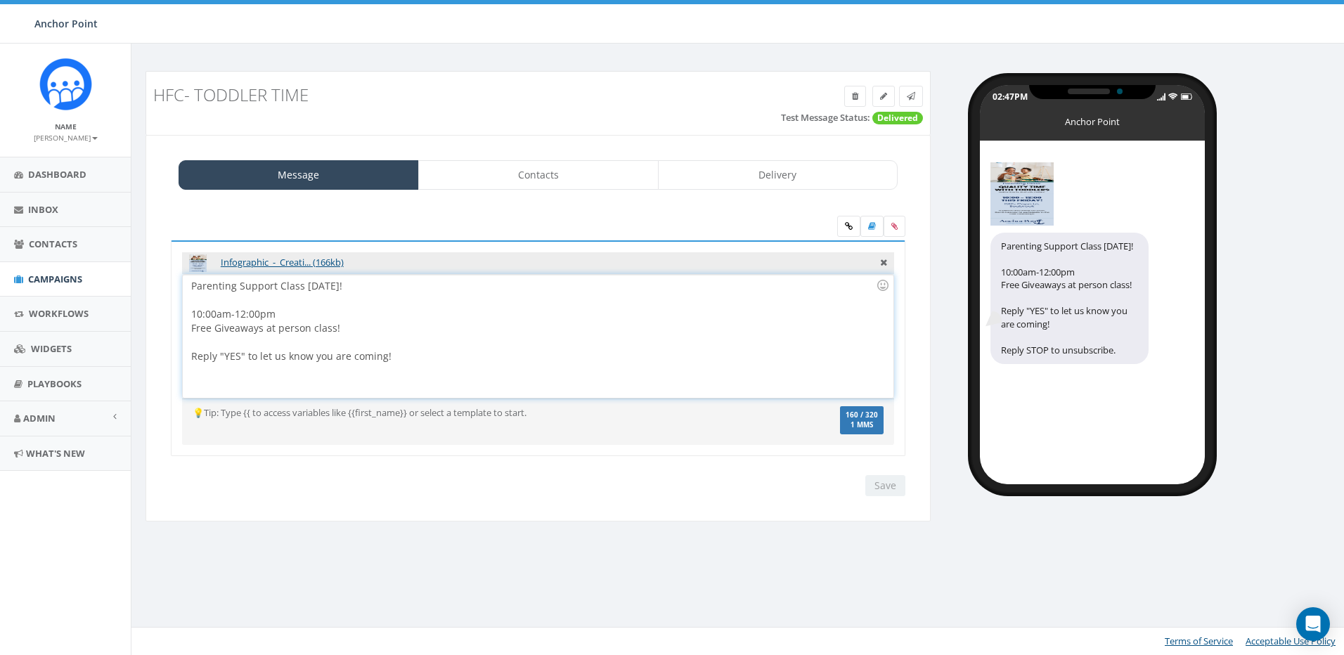
click at [418, 366] on div "Parenting Support Class THIS FRIDAY! 10:00am-12:00pm Free Giveaways at person c…" at bounding box center [538, 336] width 710 height 123
click at [412, 358] on div "Parenting Support Class THIS FRIDAY! 10:00am-12:00pm Free Giveaways at person c…" at bounding box center [538, 336] width 710 height 123
click at [413, 340] on div at bounding box center [533, 342] width 685 height 14
click at [432, 359] on div "Parenting Support Class THIS FRIDAY! 10:00am-12:00pm Free Giveaways at person c…" at bounding box center [538, 336] width 710 height 123
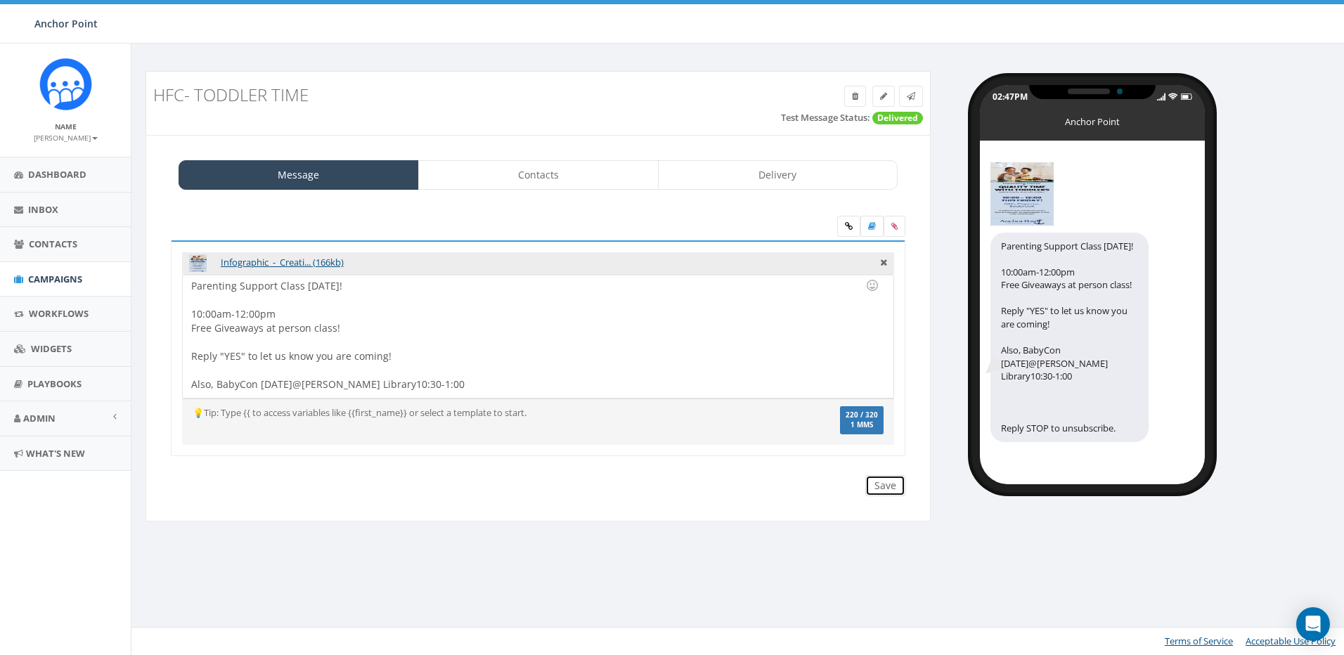
click at [884, 485] on input "Save" at bounding box center [886, 485] width 40 height 21
click at [271, 323] on div "Parenting Support Class THIS FRIDAY! 10:00am-12:00pm Free Giveaways at person c…" at bounding box center [538, 336] width 710 height 123
click at [277, 333] on div "Parenting Support Class THIS FRIDAY! 10:00am-12:00pm Free Giveaways at person c…" at bounding box center [538, 336] width 710 height 123
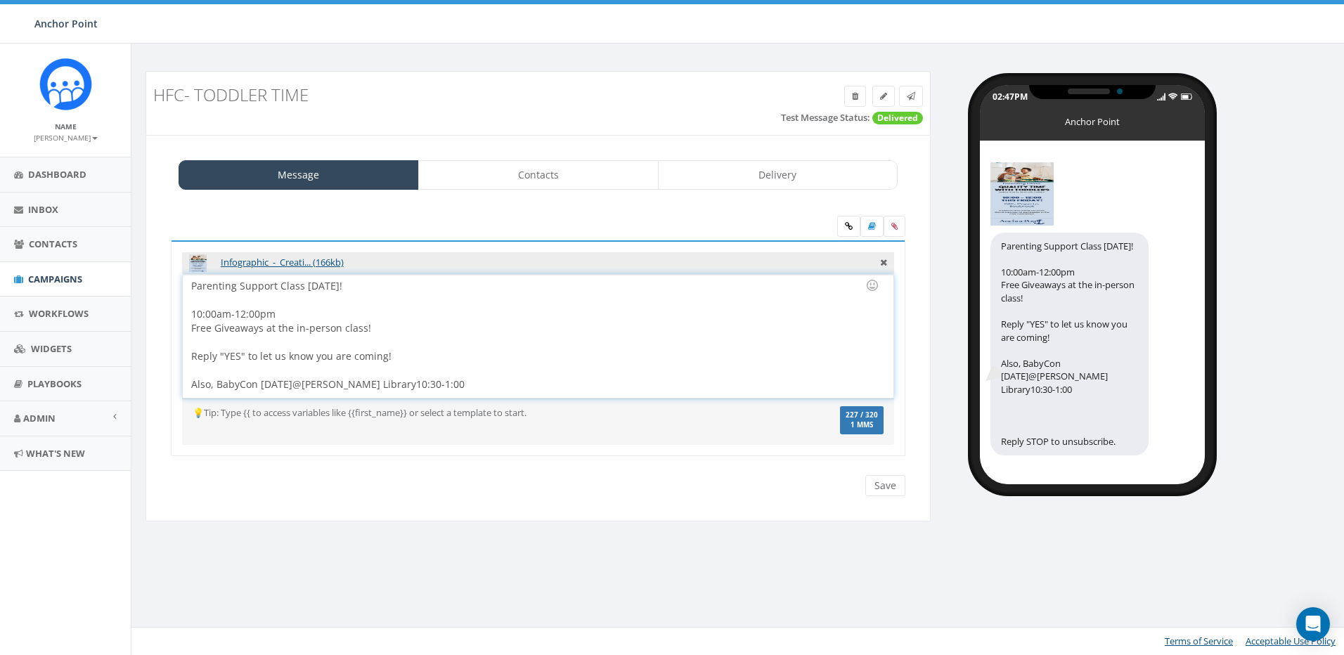
click at [450, 318] on div "Parenting Support Class THIS FRIDAY! 10:00am-12:00pm Free Giveaways at the in-p…" at bounding box center [538, 336] width 710 height 123
click at [892, 483] on input "Save" at bounding box center [886, 485] width 40 height 21
click at [908, 94] on icon at bounding box center [911, 96] width 8 height 8
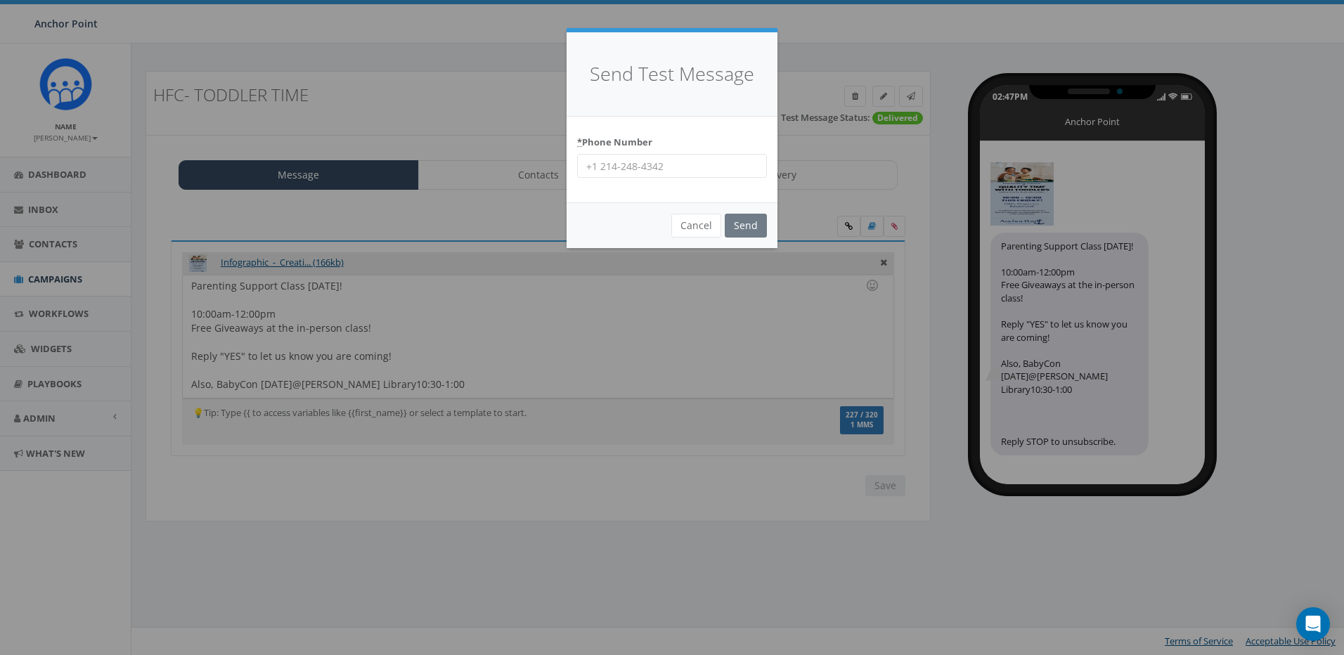
click at [657, 172] on input "* Phone Number" at bounding box center [672, 166] width 190 height 24
type input "9704430507"
drag, startPoint x: 748, startPoint y: 136, endPoint x: 749, endPoint y: 173, distance: 36.6
click at [748, 136] on div "* Phone Number 9704430507" at bounding box center [672, 155] width 190 height 48
click at [749, 228] on input "Send" at bounding box center [746, 226] width 42 height 24
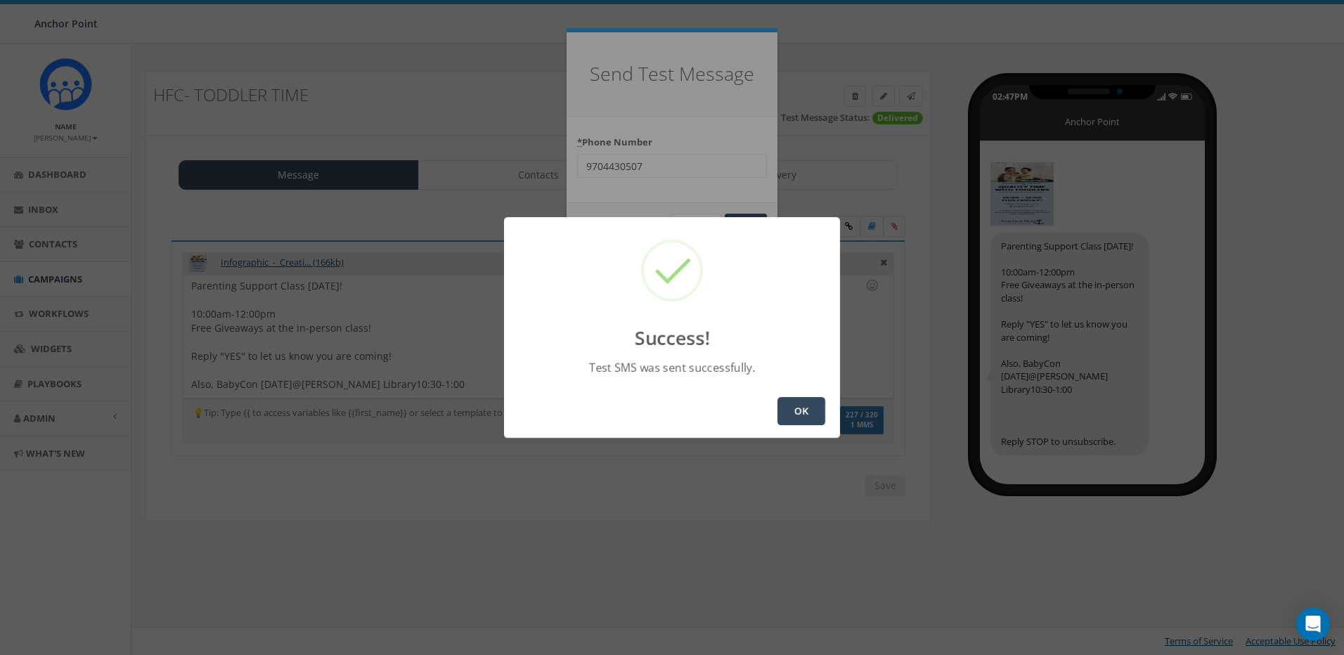
click at [808, 411] on button "OK" at bounding box center [802, 411] width 48 height 28
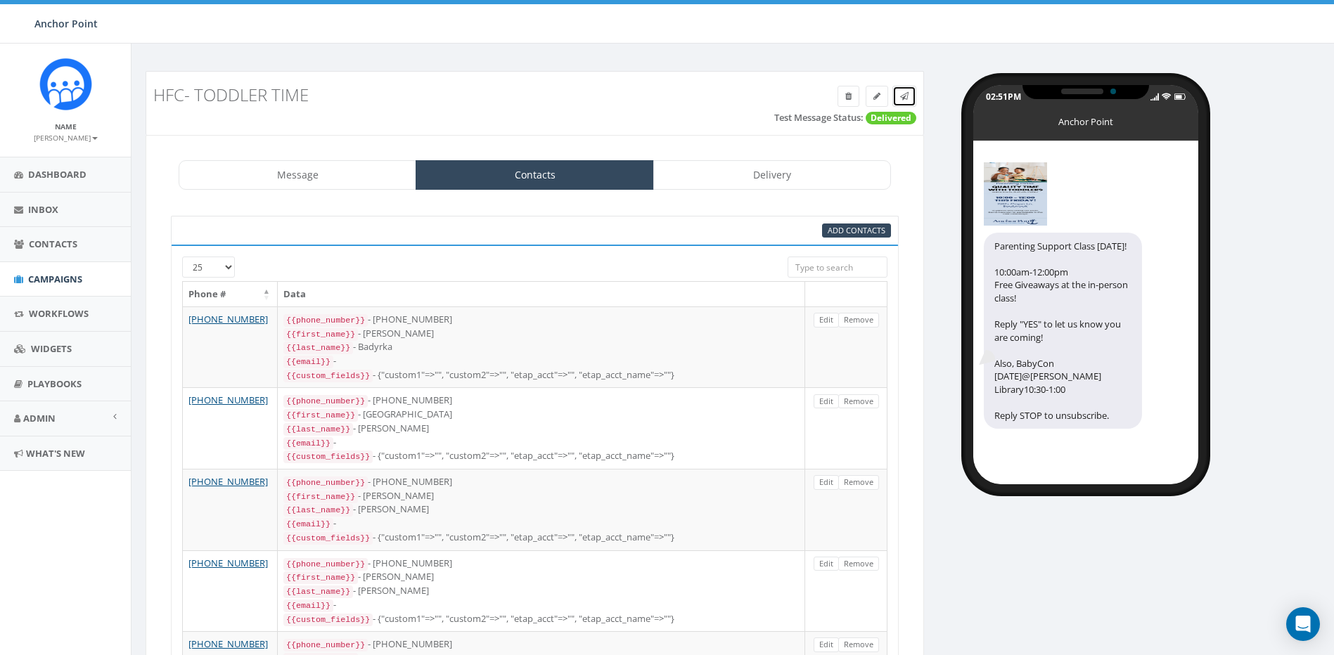
click at [901, 93] on icon at bounding box center [904, 96] width 8 height 8
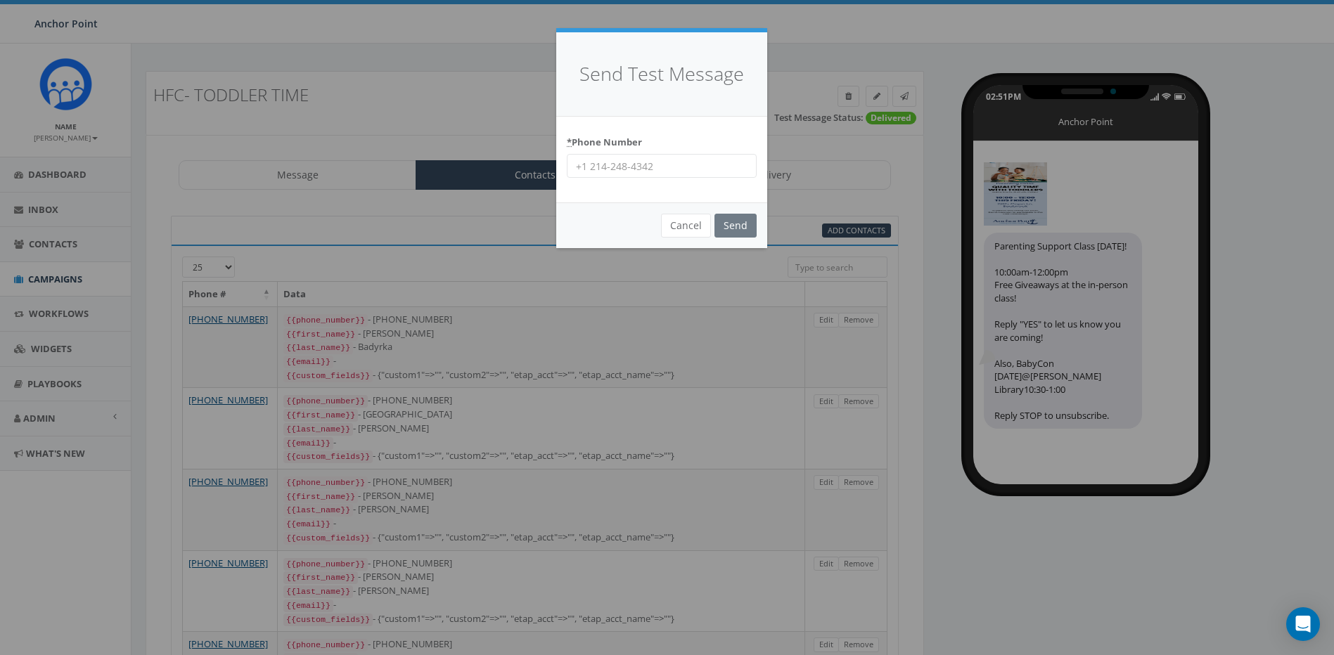
click at [658, 155] on input "* Phone Number" at bounding box center [662, 166] width 190 height 24
type input "[PHONE_NUMBER]"
click at [714, 214] on input "Send" at bounding box center [735, 226] width 42 height 24
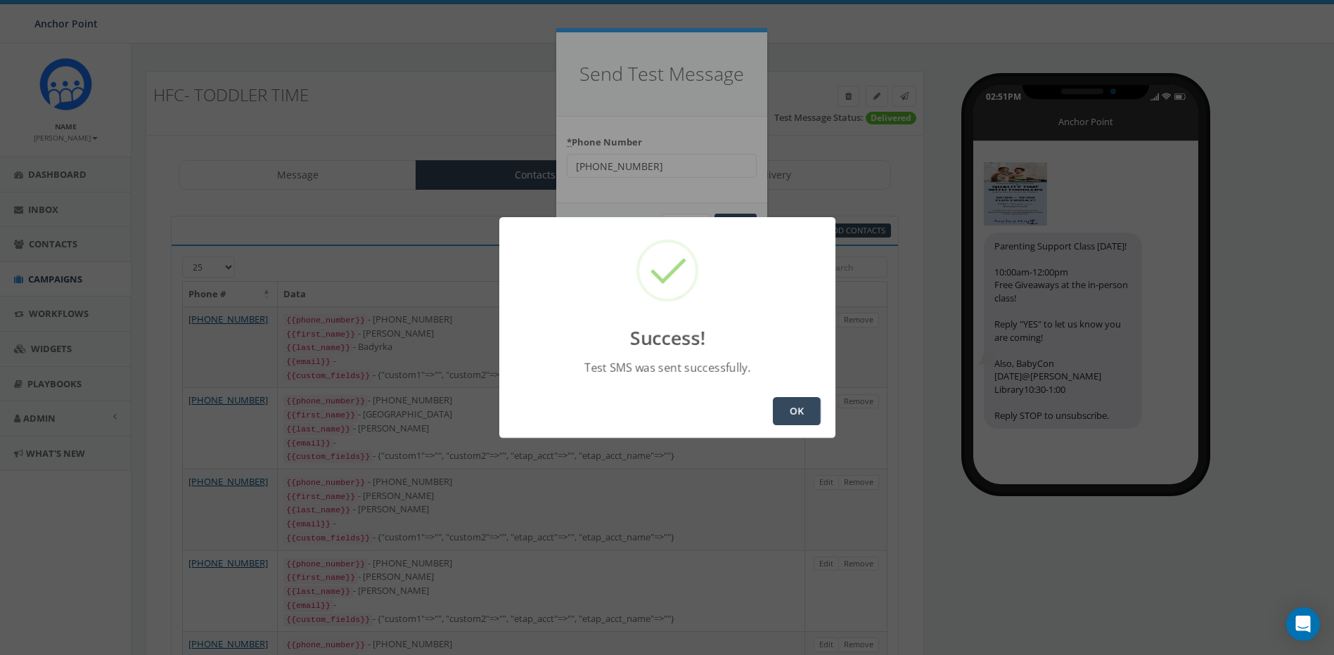
click at [790, 413] on button "OK" at bounding box center [797, 411] width 48 height 28
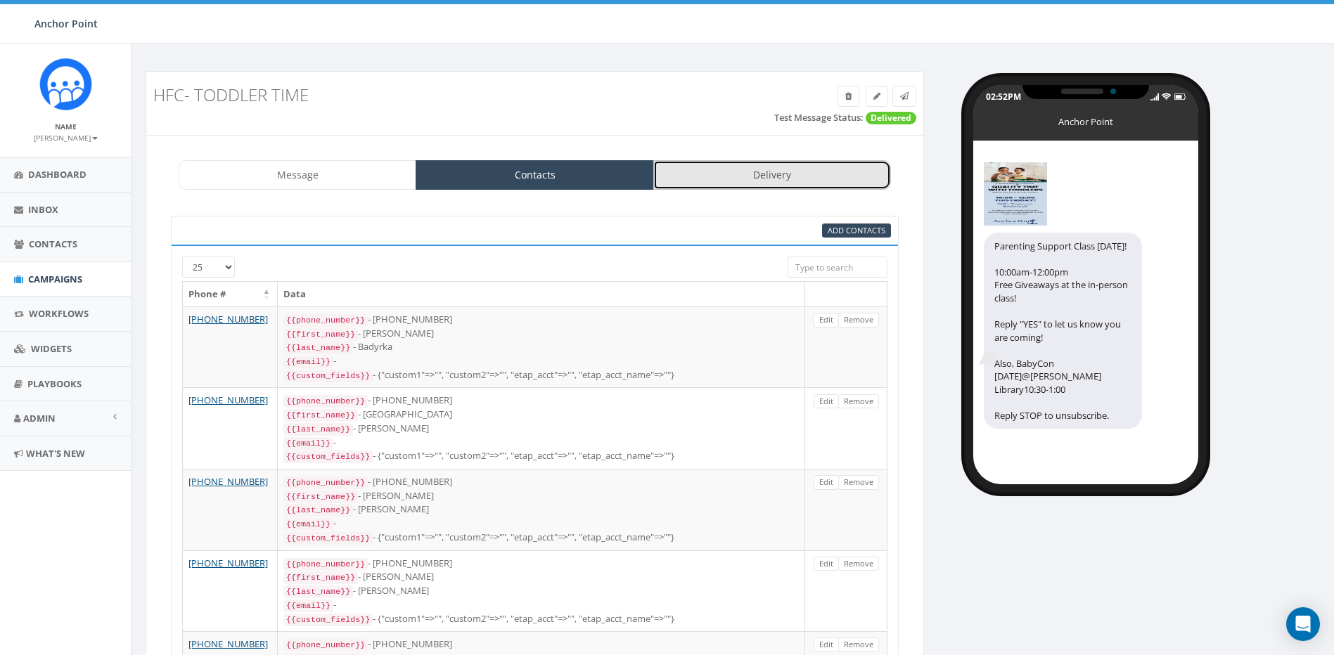
click at [766, 181] on link "Delivery" at bounding box center [772, 175] width 238 height 30
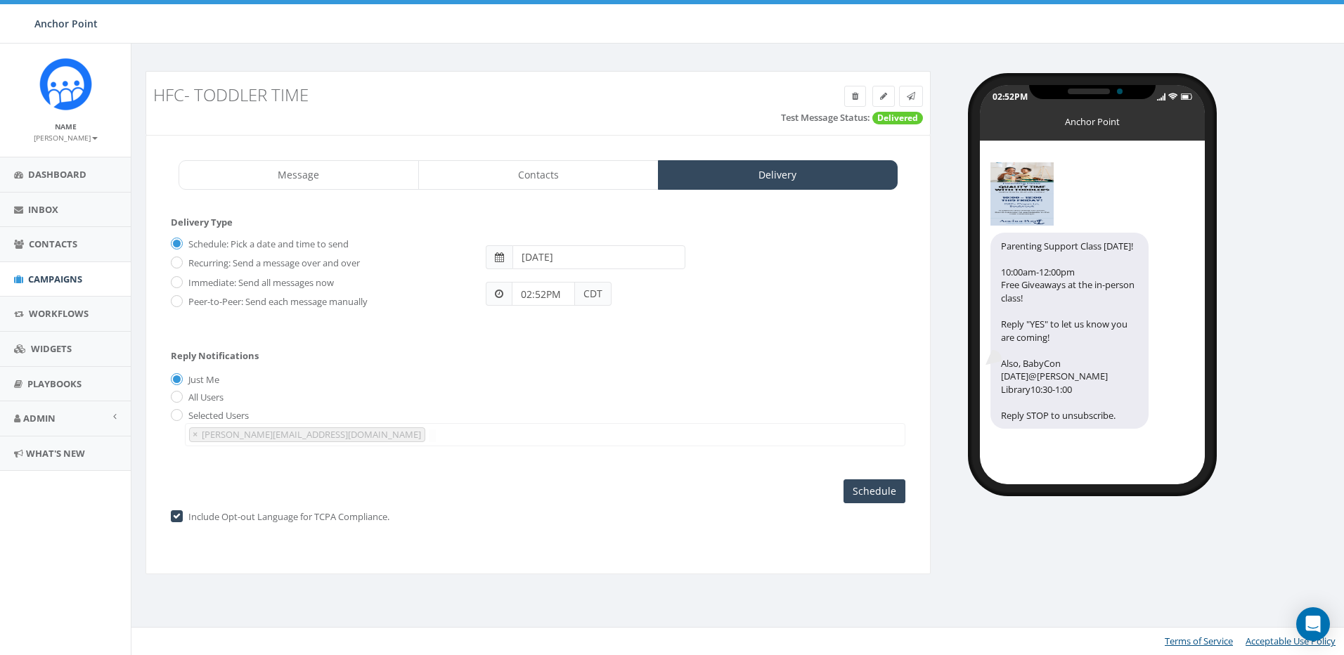
click at [185, 281] on label "Immediate: Send all messages now" at bounding box center [259, 283] width 149 height 14
click at [180, 281] on input "Immediate: Send all messages now" at bounding box center [175, 282] width 9 height 9
radio input "true"
click at [887, 495] on input "Send Now" at bounding box center [872, 492] width 66 height 24
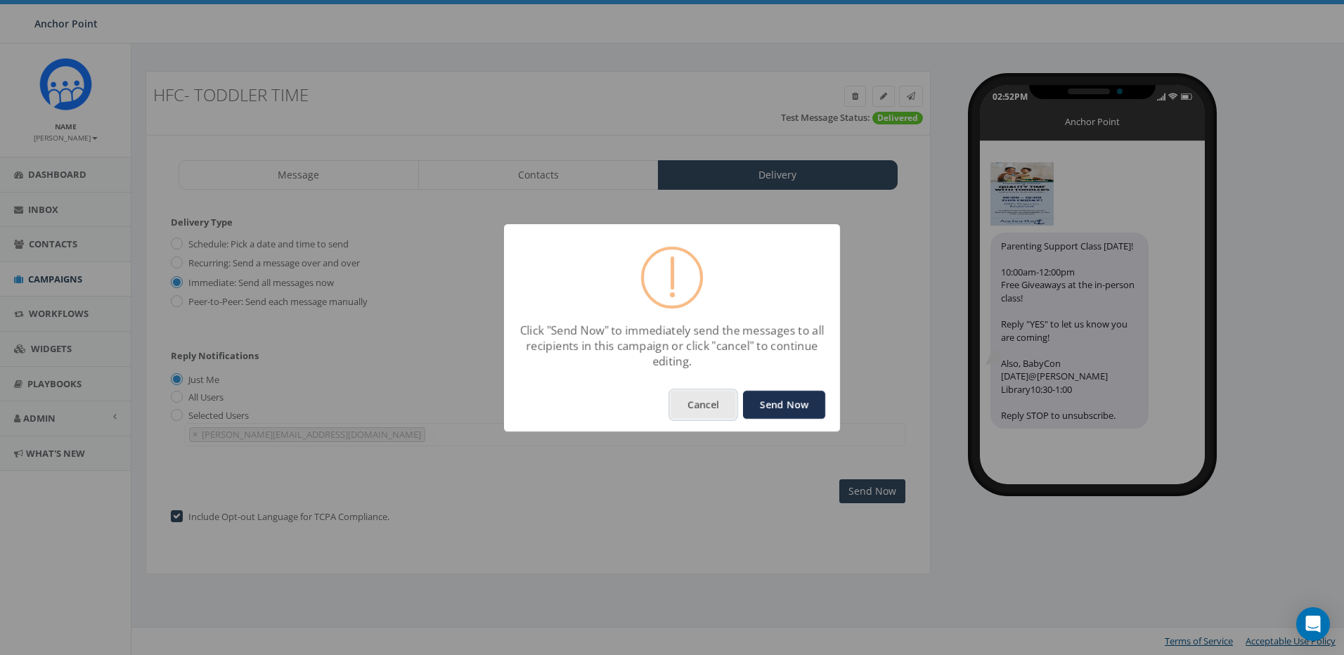
click at [704, 408] on button "Cancel" at bounding box center [703, 405] width 65 height 28
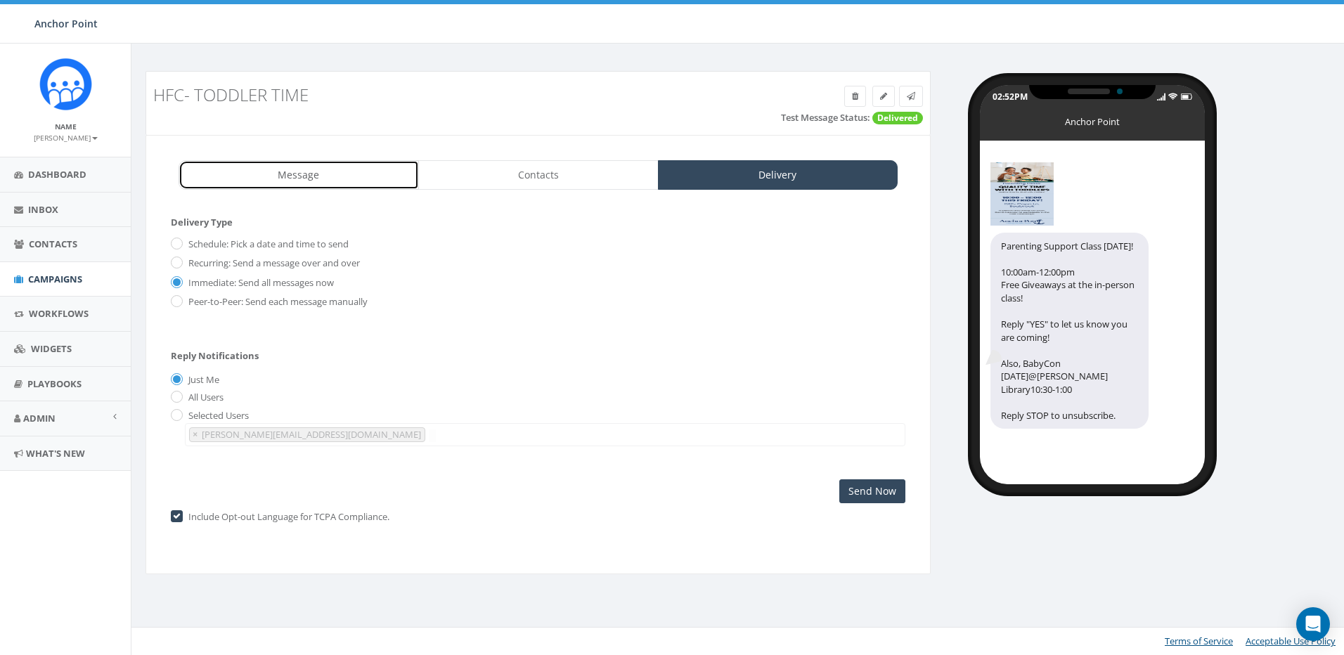
drag, startPoint x: 303, startPoint y: 185, endPoint x: 326, endPoint y: 202, distance: 29.1
click at [303, 185] on link "Message" at bounding box center [299, 175] width 240 height 30
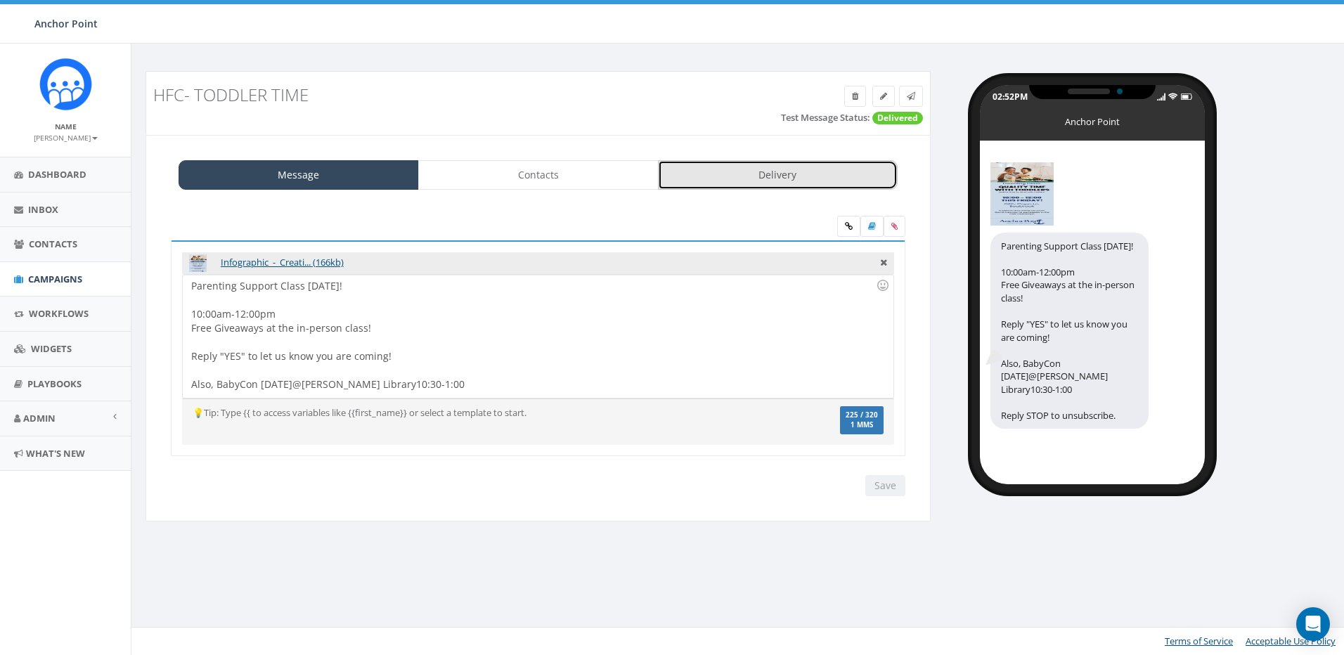
click at [729, 187] on link "Delivery" at bounding box center [778, 175] width 240 height 30
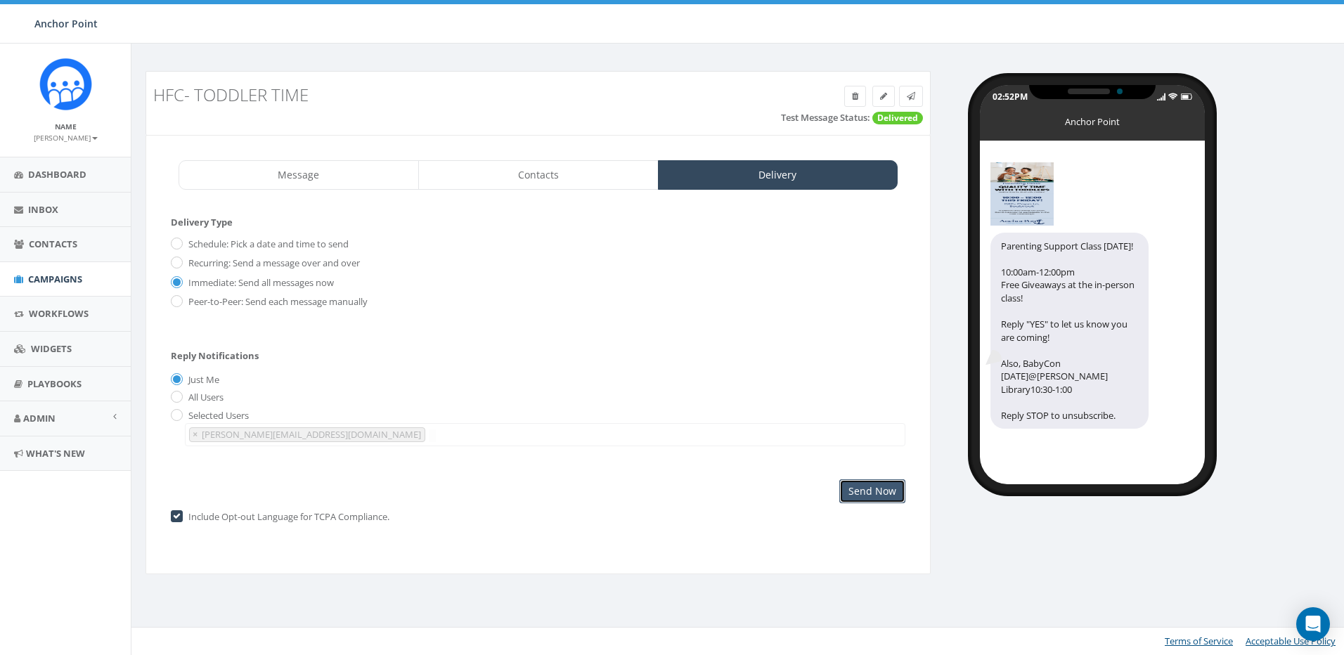
click at [863, 489] on input "Send Now" at bounding box center [872, 492] width 66 height 24
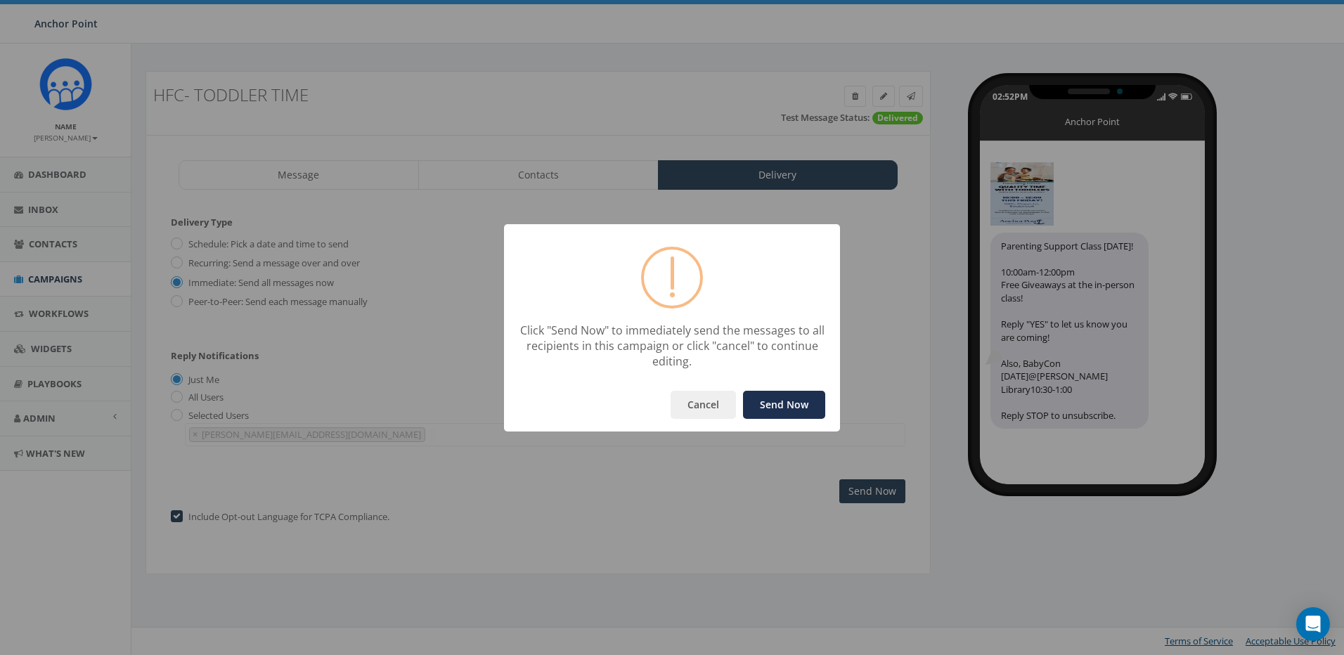
click at [809, 407] on button "Send Now" at bounding box center [784, 405] width 82 height 28
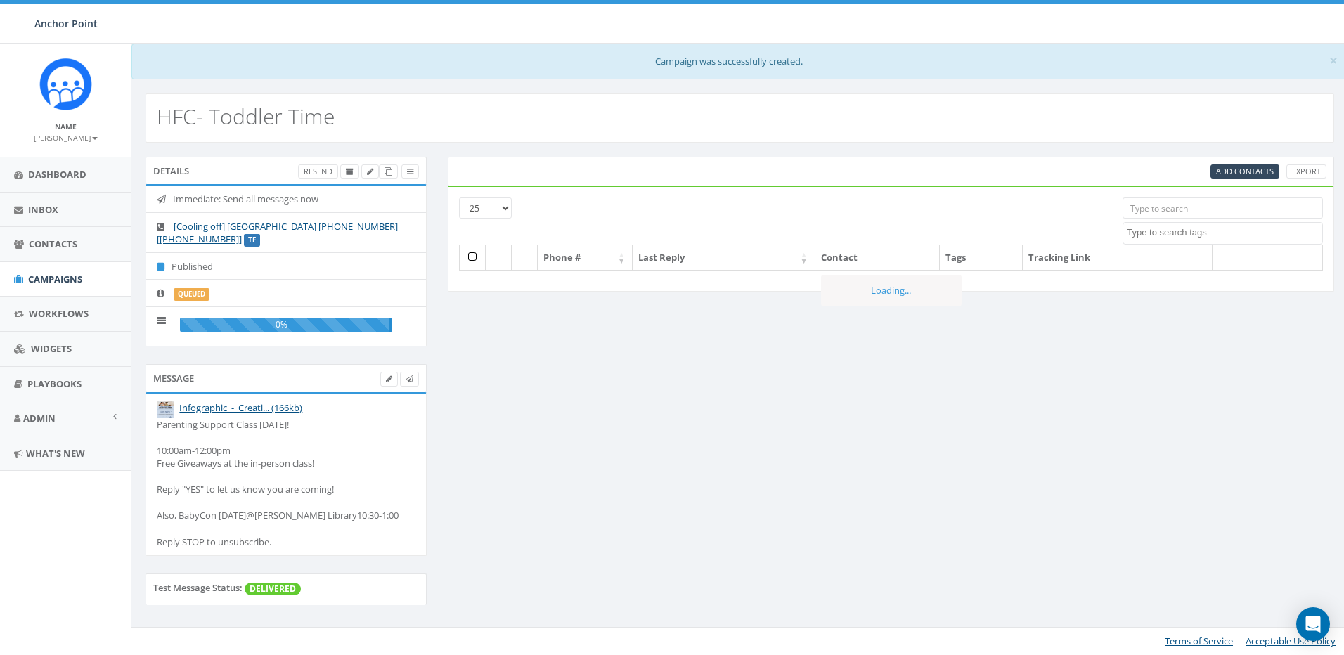
select select
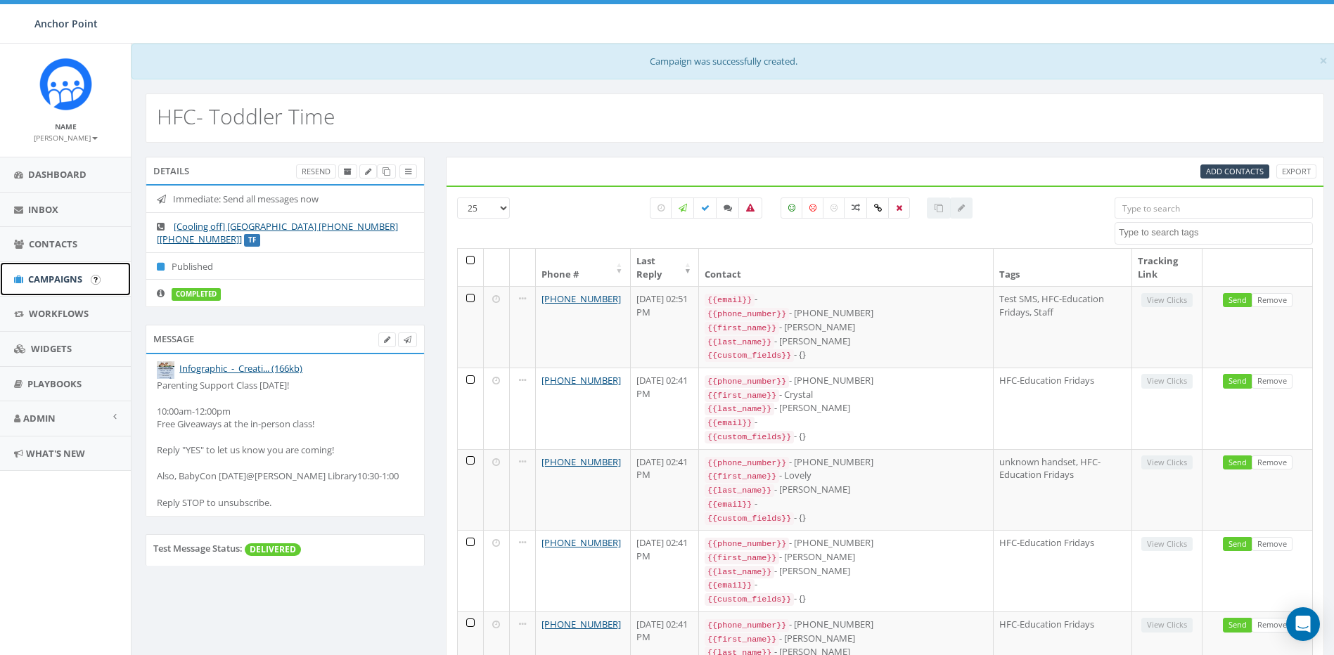
click at [53, 281] on span "Campaigns" at bounding box center [55, 279] width 54 height 13
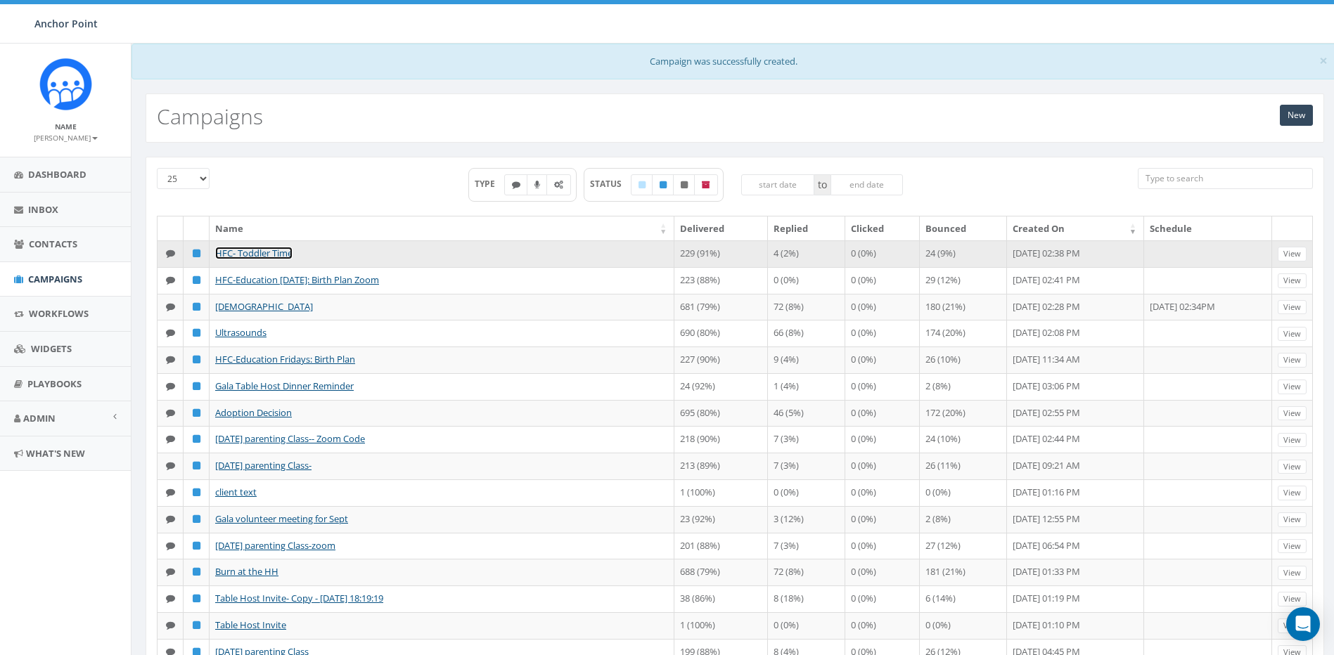
click at [255, 248] on link "HFC- Toddler Time" at bounding box center [253, 253] width 77 height 13
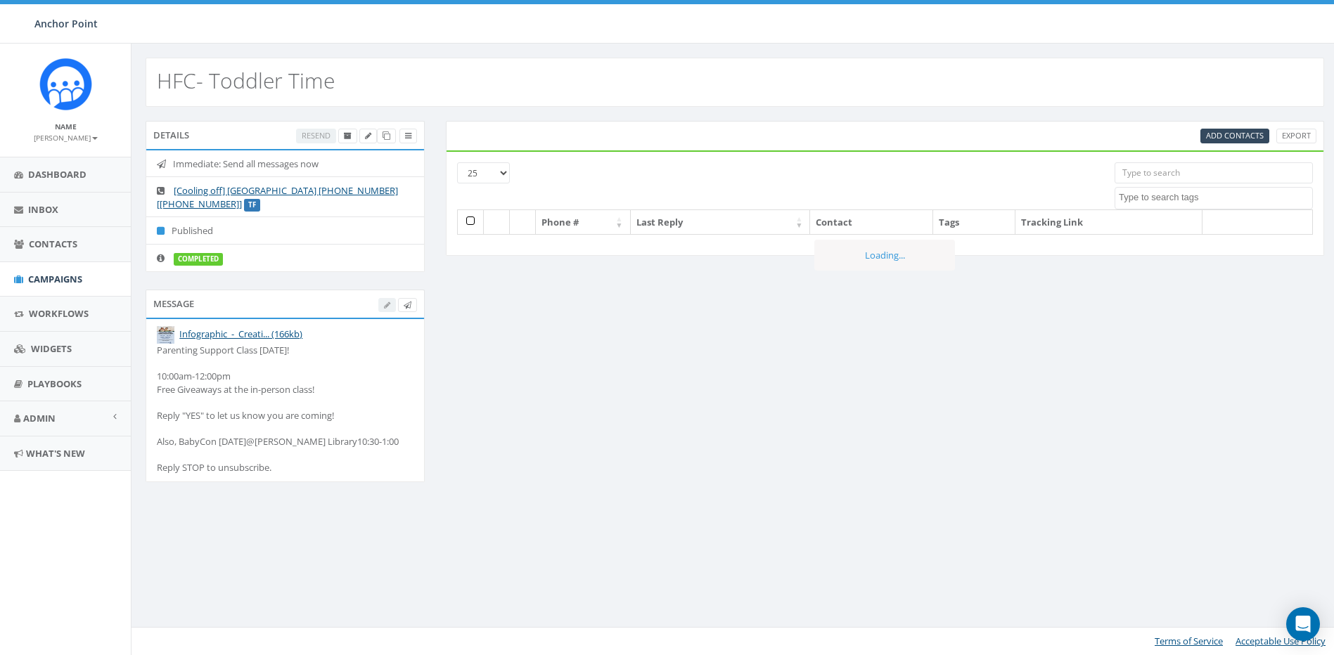
select select
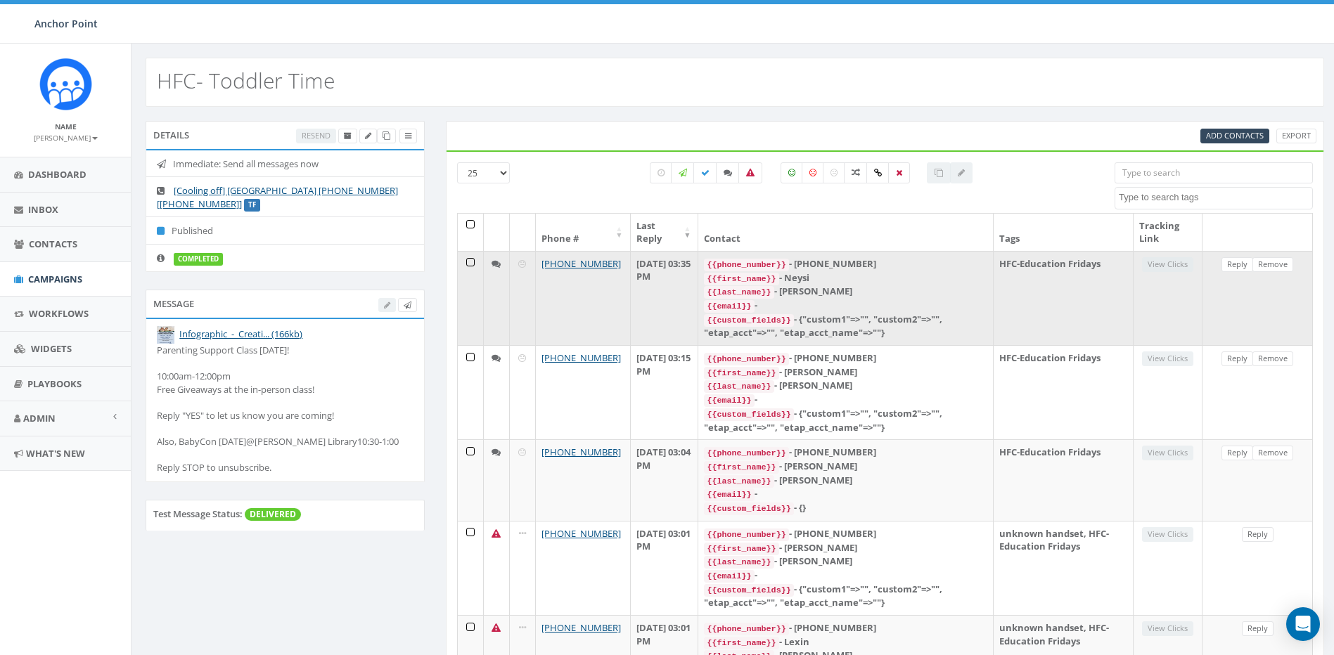
click at [489, 297] on td at bounding box center [497, 298] width 26 height 94
click at [894, 282] on div "{{first_name}} - Neysi" at bounding box center [845, 278] width 283 height 14
click at [1237, 264] on link "Reply" at bounding box center [1237, 264] width 32 height 15
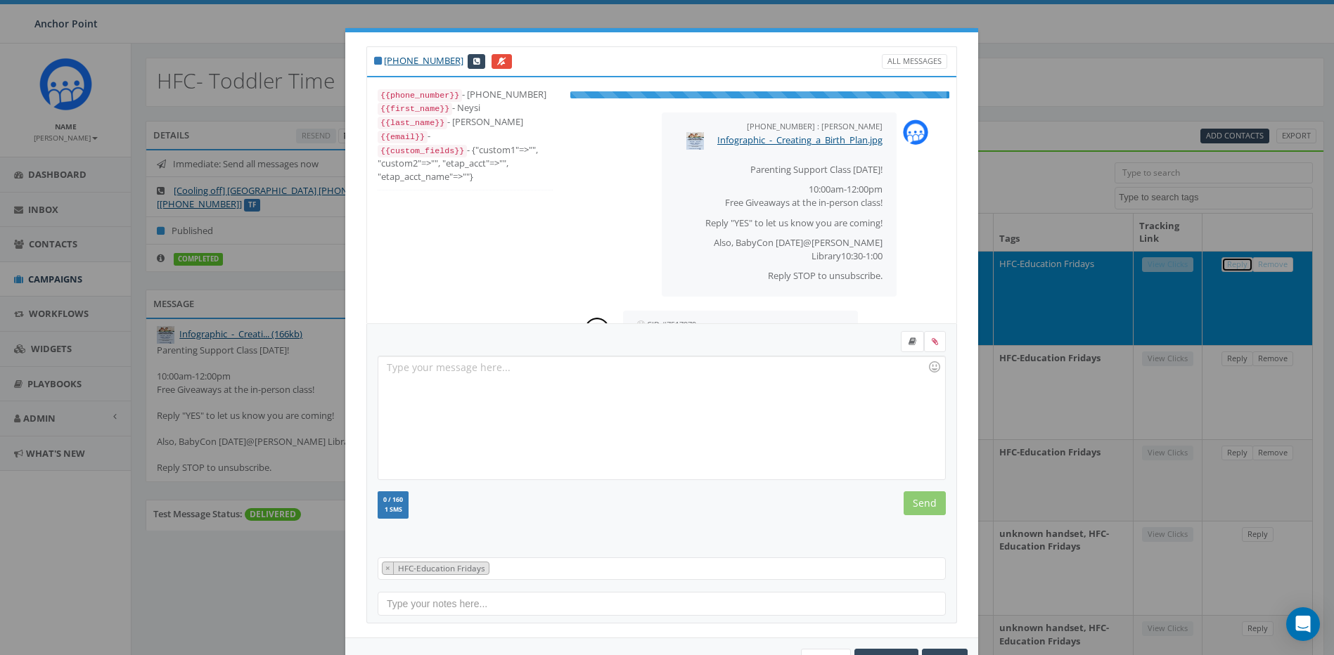
scroll to position [48, 0]
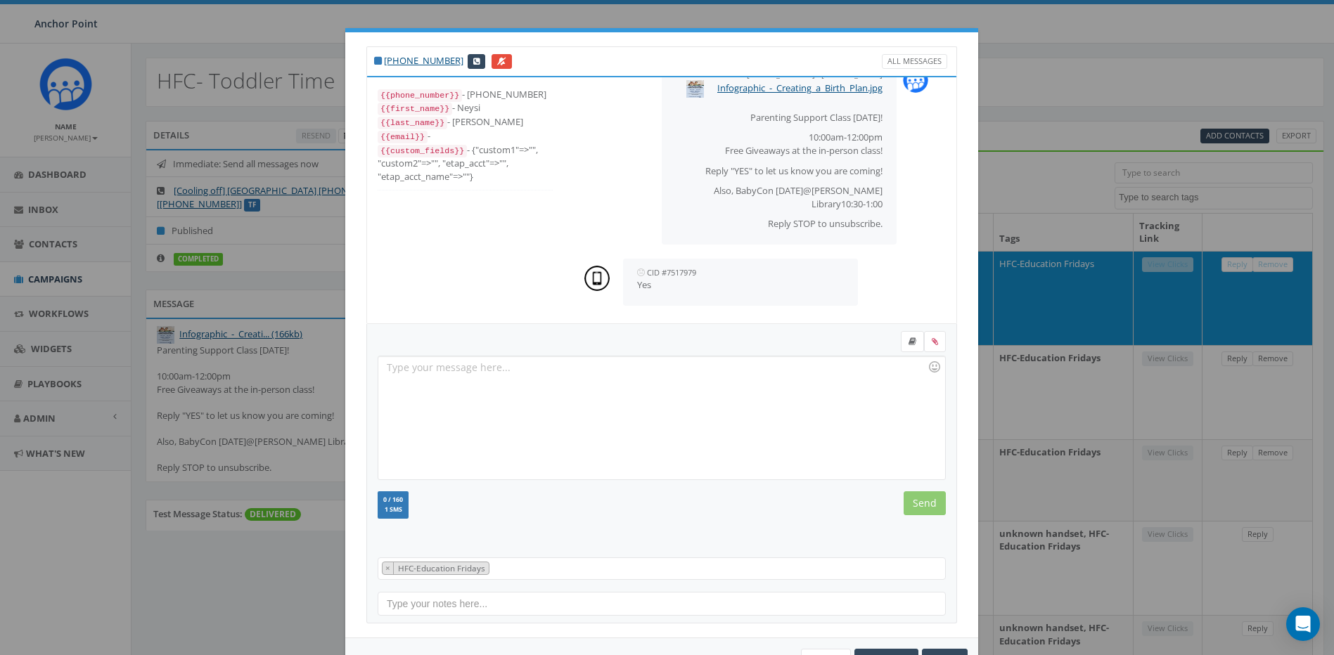
click at [1152, 74] on div "+1 646-316-3916 All Messages {{phone_number}} - +16463163916 {{first_name}} - N…" at bounding box center [667, 327] width 1334 height 655
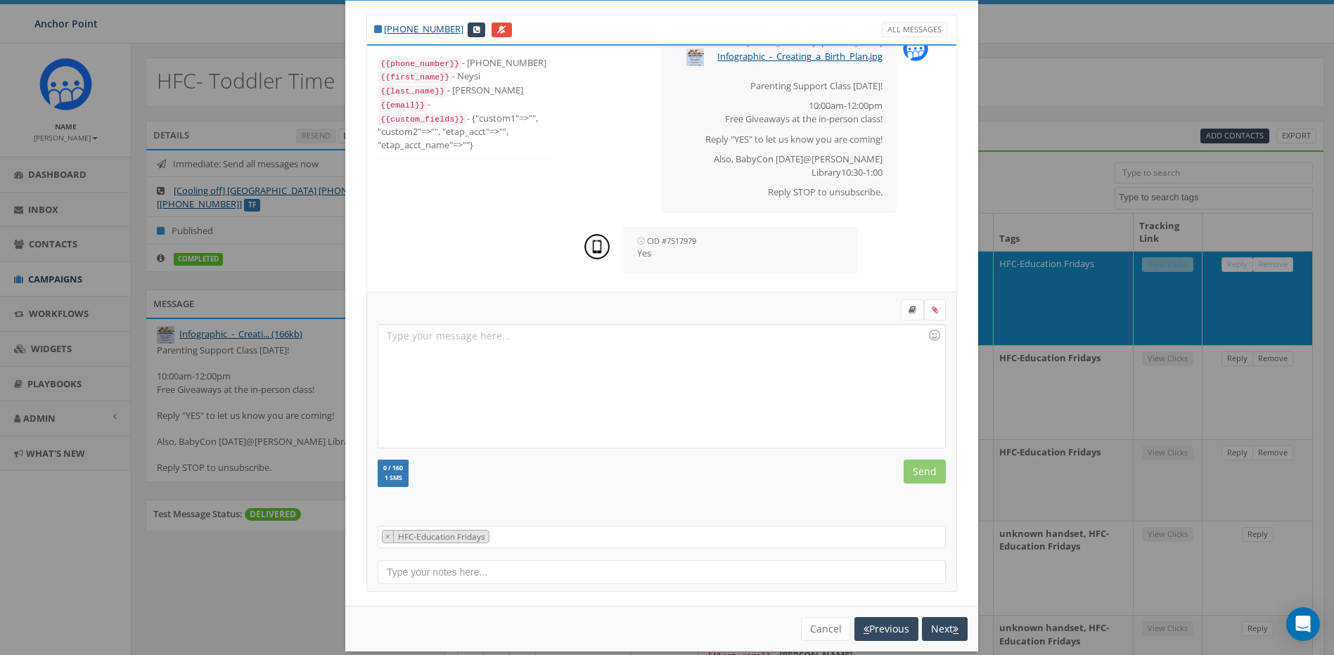
scroll to position [49, 0]
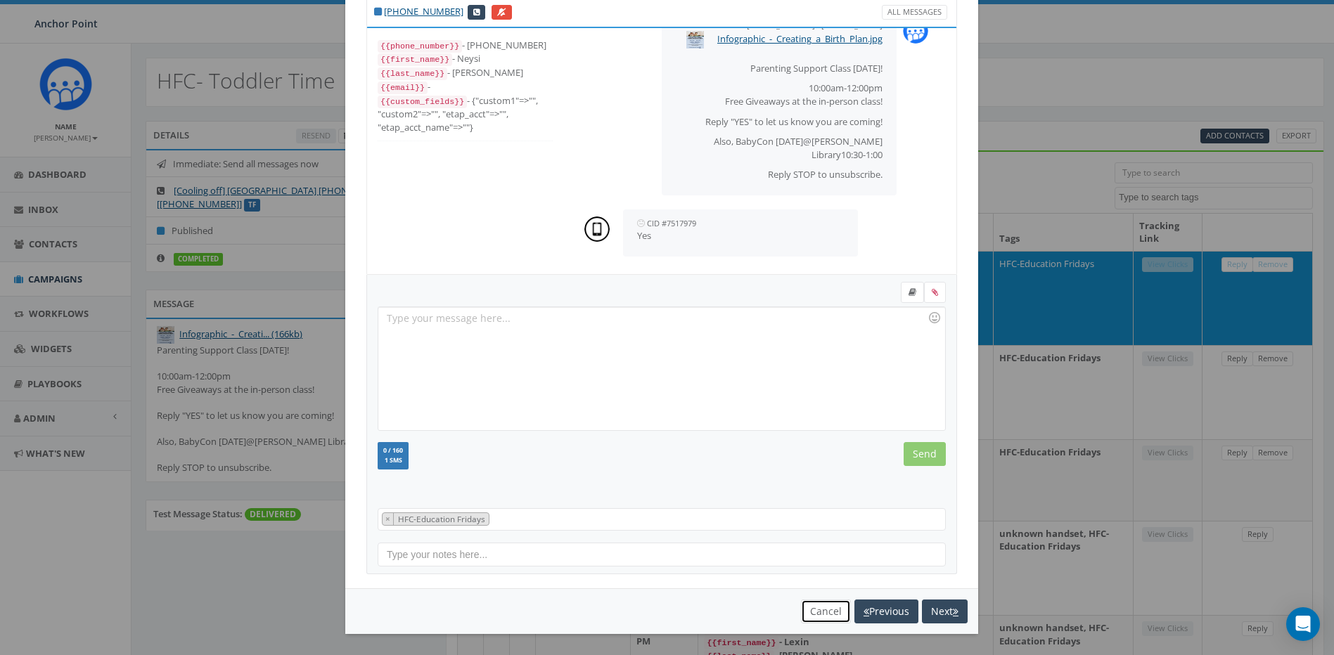
click at [828, 608] on button "Cancel" at bounding box center [826, 612] width 50 height 24
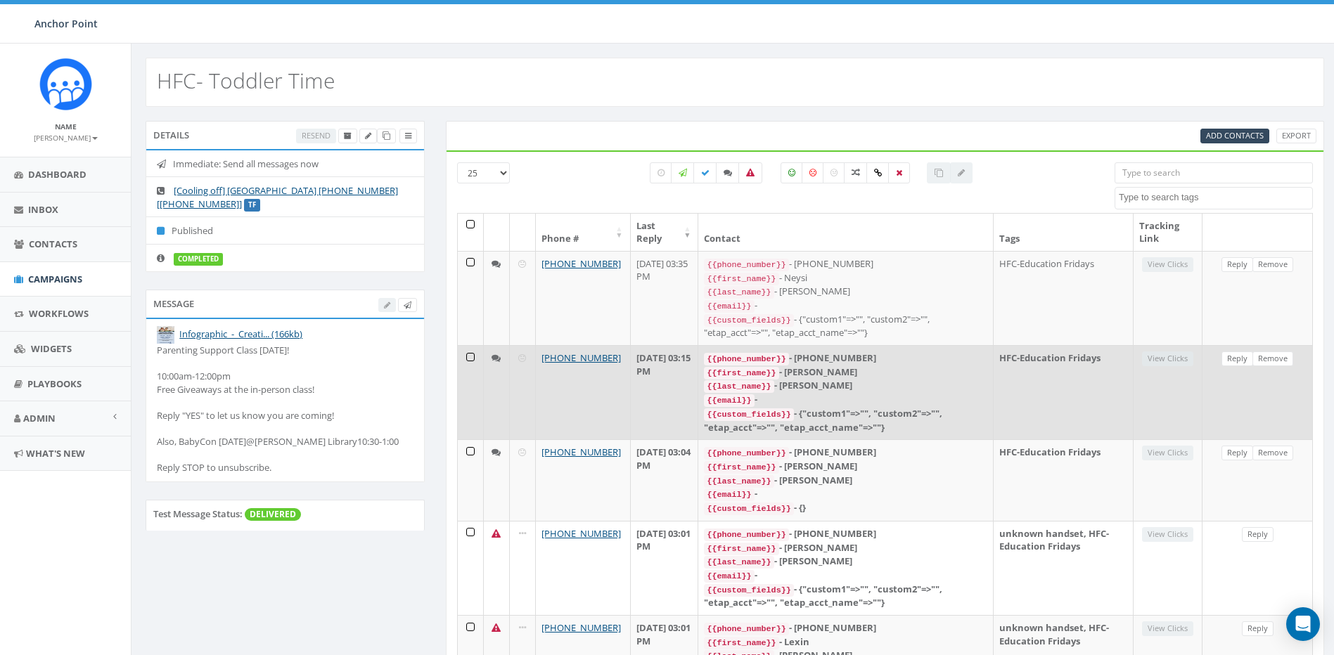
click at [612, 401] on td "+1 409-651-1538" at bounding box center [583, 392] width 95 height 94
click at [1157, 391] on td "View Clicks" at bounding box center [1168, 392] width 70 height 94
click at [1237, 359] on link "Reply" at bounding box center [1237, 359] width 32 height 15
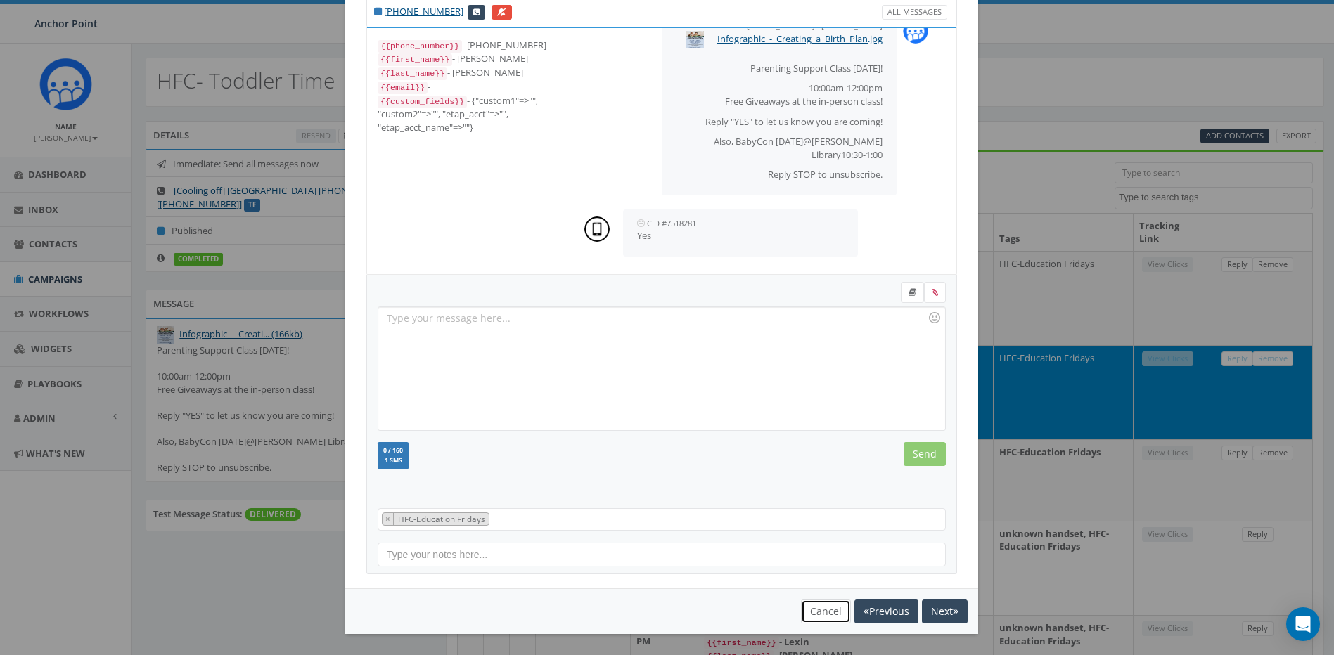
click at [809, 611] on button "Cancel" at bounding box center [826, 612] width 50 height 24
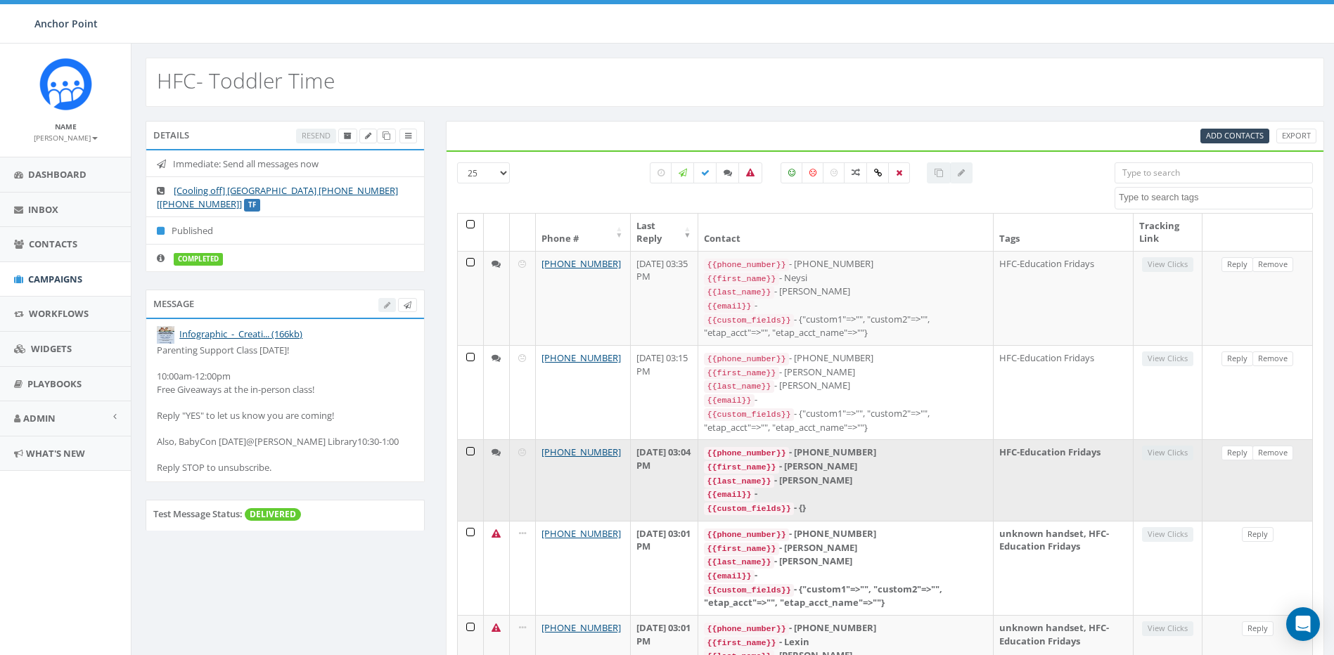
click at [610, 467] on td "[PHONE_NUMBER]" at bounding box center [583, 480] width 95 height 82
click at [1240, 446] on link "Reply" at bounding box center [1237, 453] width 32 height 15
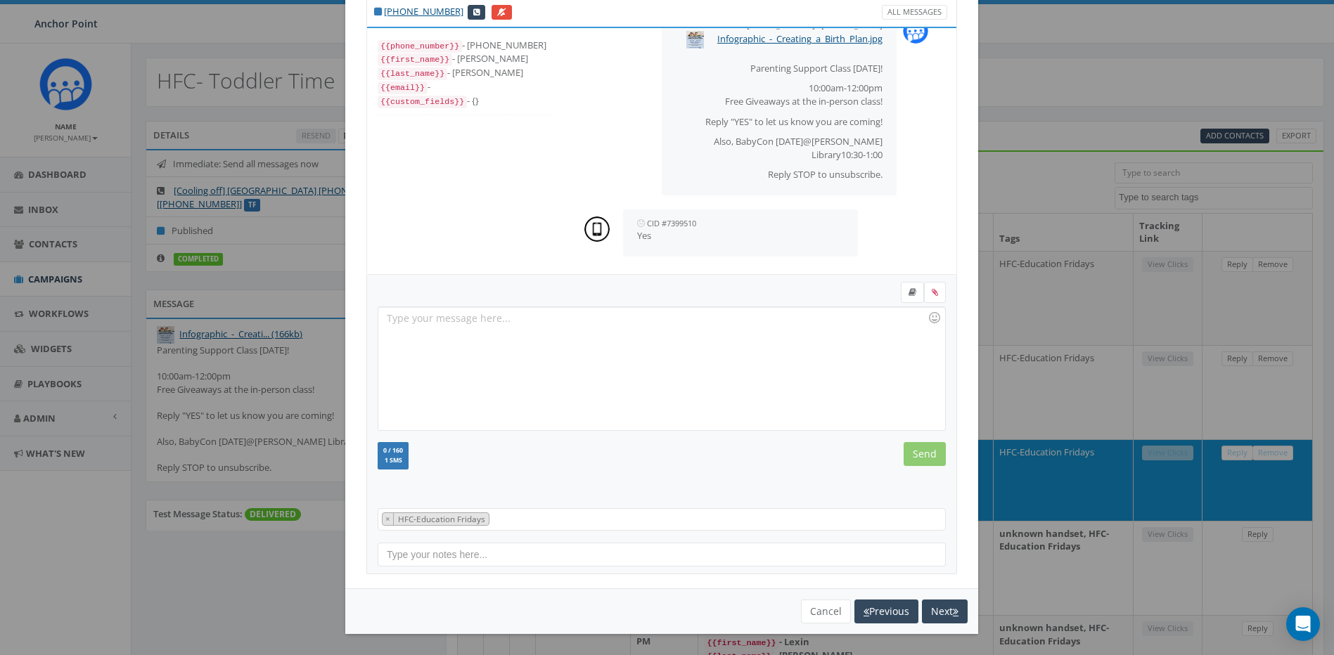
scroll to position [281, 0]
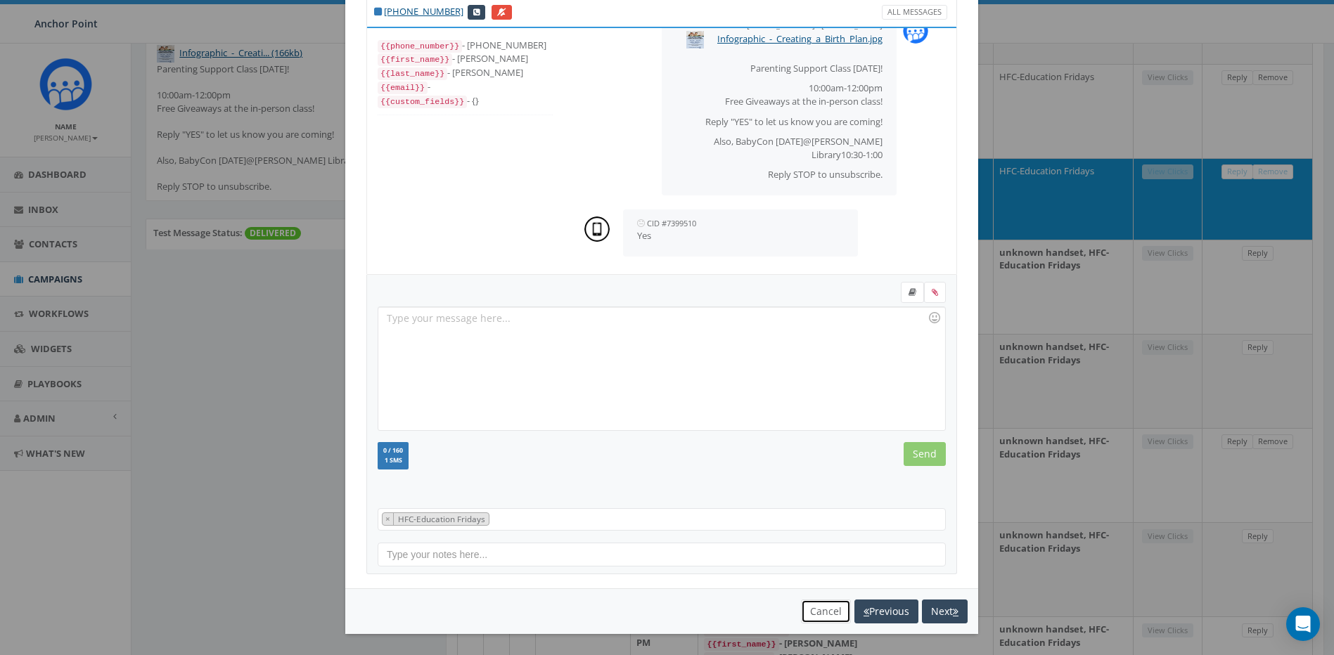
click at [816, 609] on button "Cancel" at bounding box center [826, 612] width 50 height 24
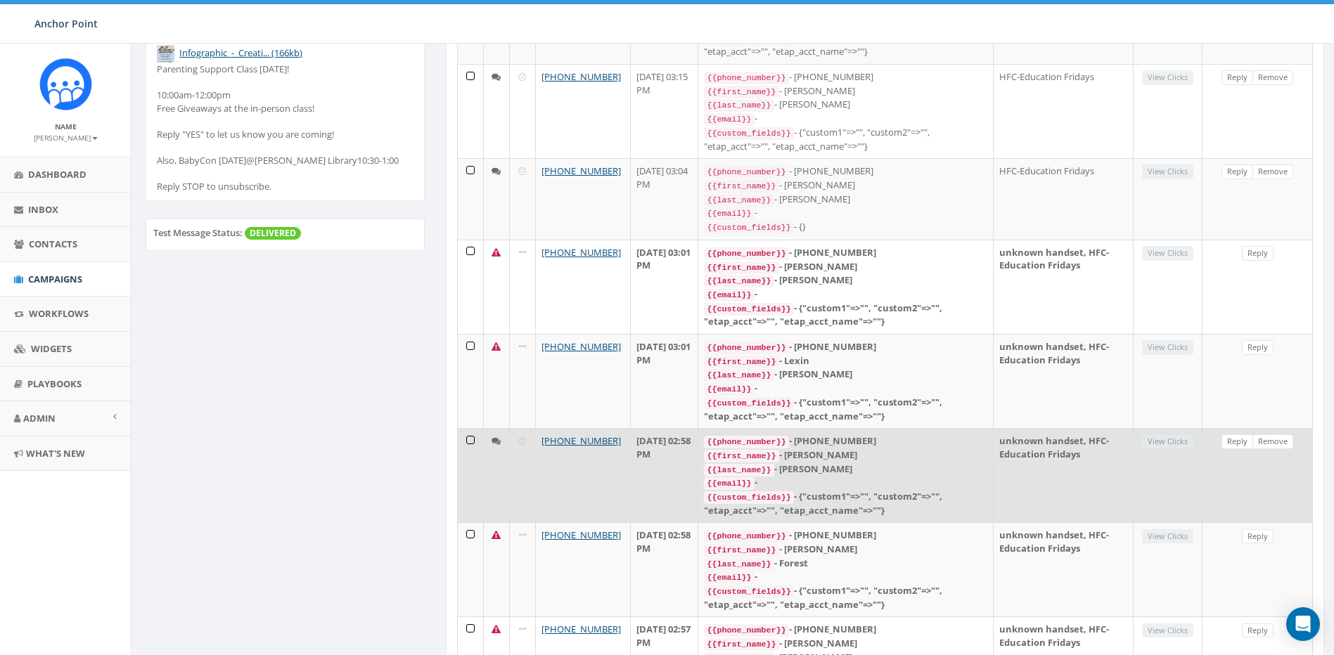
click at [650, 465] on td "September 23, 2025 02:58 PM" at bounding box center [665, 475] width 68 height 94
click at [1235, 435] on link "Reply" at bounding box center [1237, 442] width 32 height 15
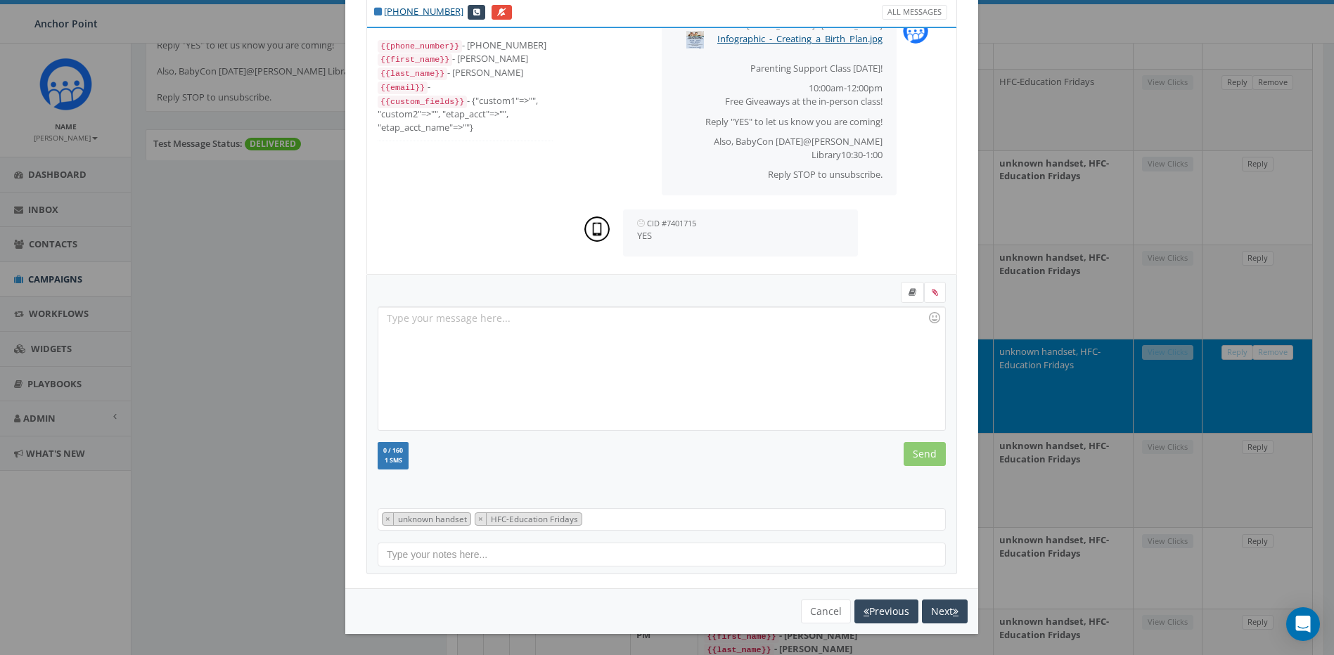
scroll to position [422, 0]
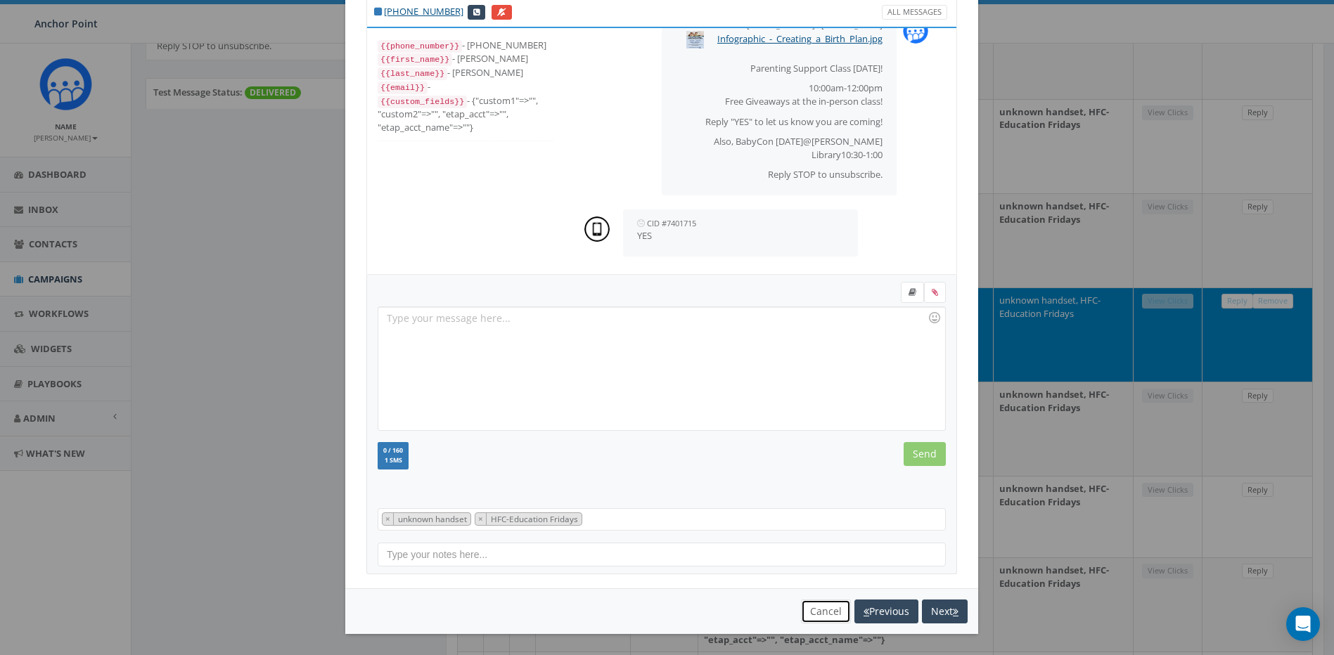
click at [817, 610] on button "Cancel" at bounding box center [826, 612] width 50 height 24
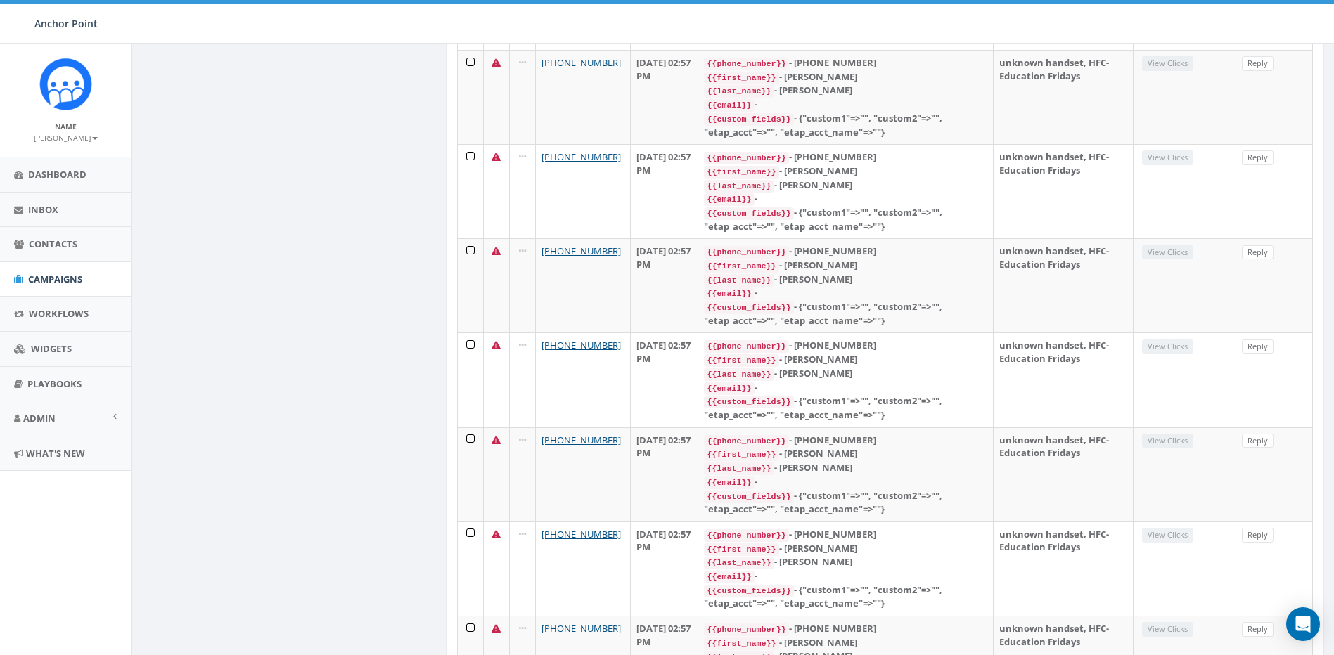
scroll to position [1891, 0]
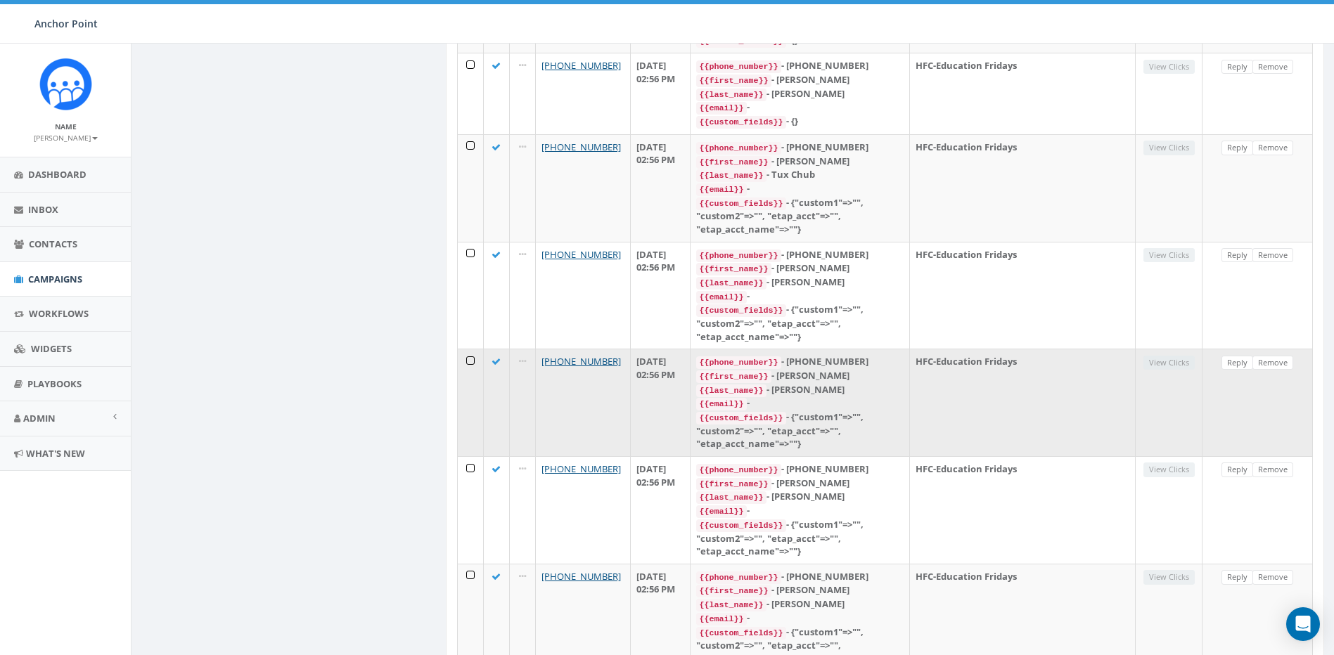
scroll to position [2191, 0]
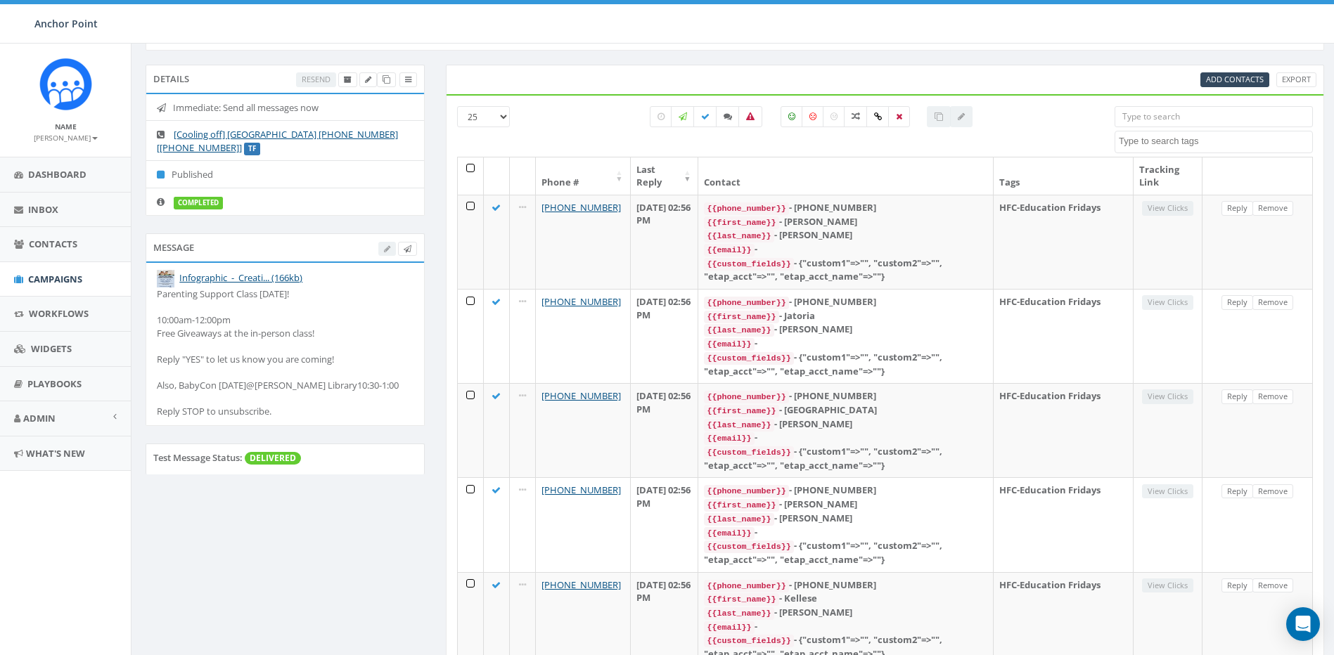
scroll to position [0, 0]
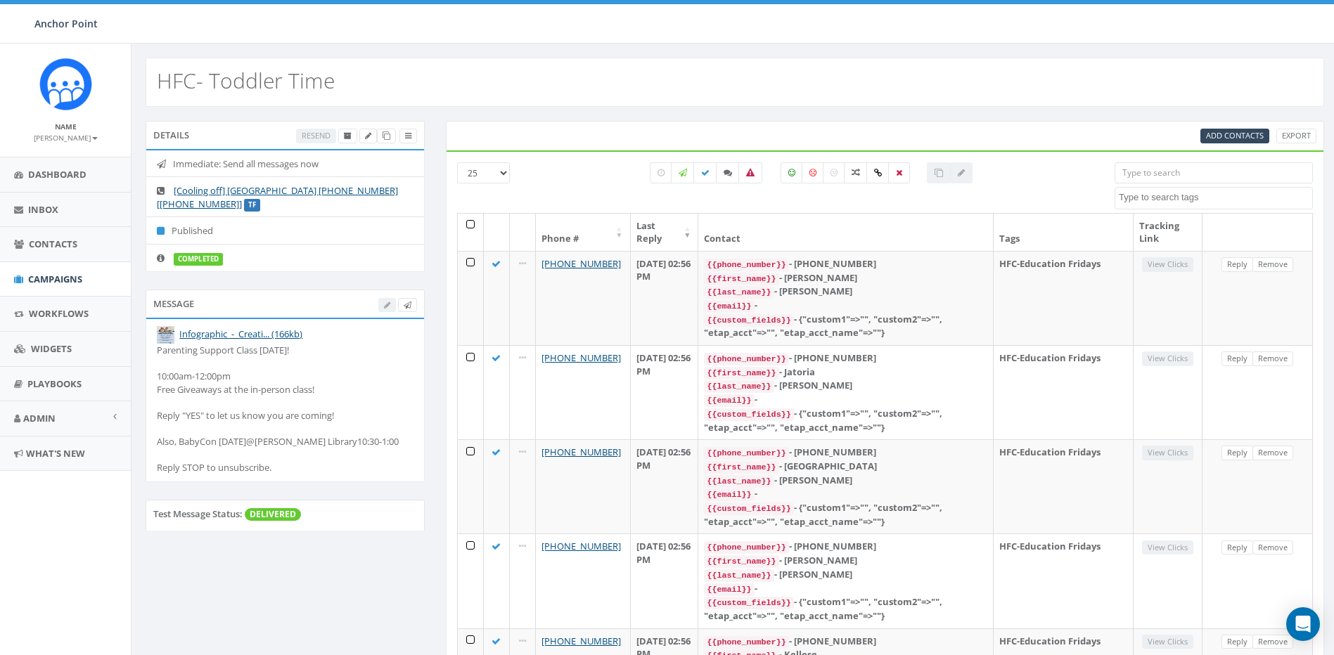
click at [619, 86] on div "HFC- Toddler Time" at bounding box center [735, 82] width 1178 height 49
click at [49, 283] on span "Campaigns" at bounding box center [55, 279] width 54 height 13
